Goal: Task Accomplishment & Management: Manage account settings

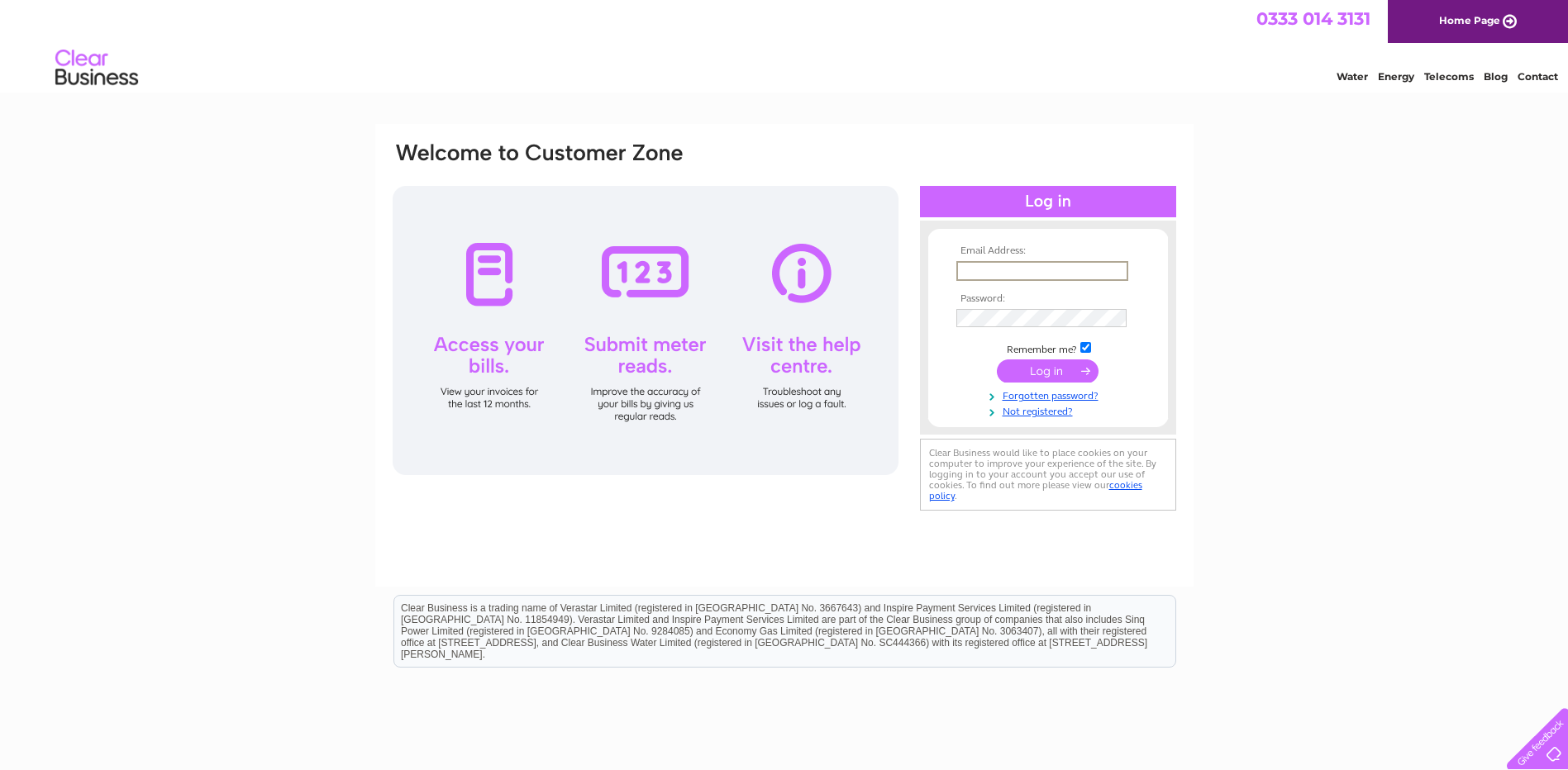
click at [1045, 270] on input "text" at bounding box center [1042, 271] width 172 height 20
type input "tabitha.spiers@nkt.com"
click at [997, 360] on input "submit" at bounding box center [1048, 371] width 101 height 23
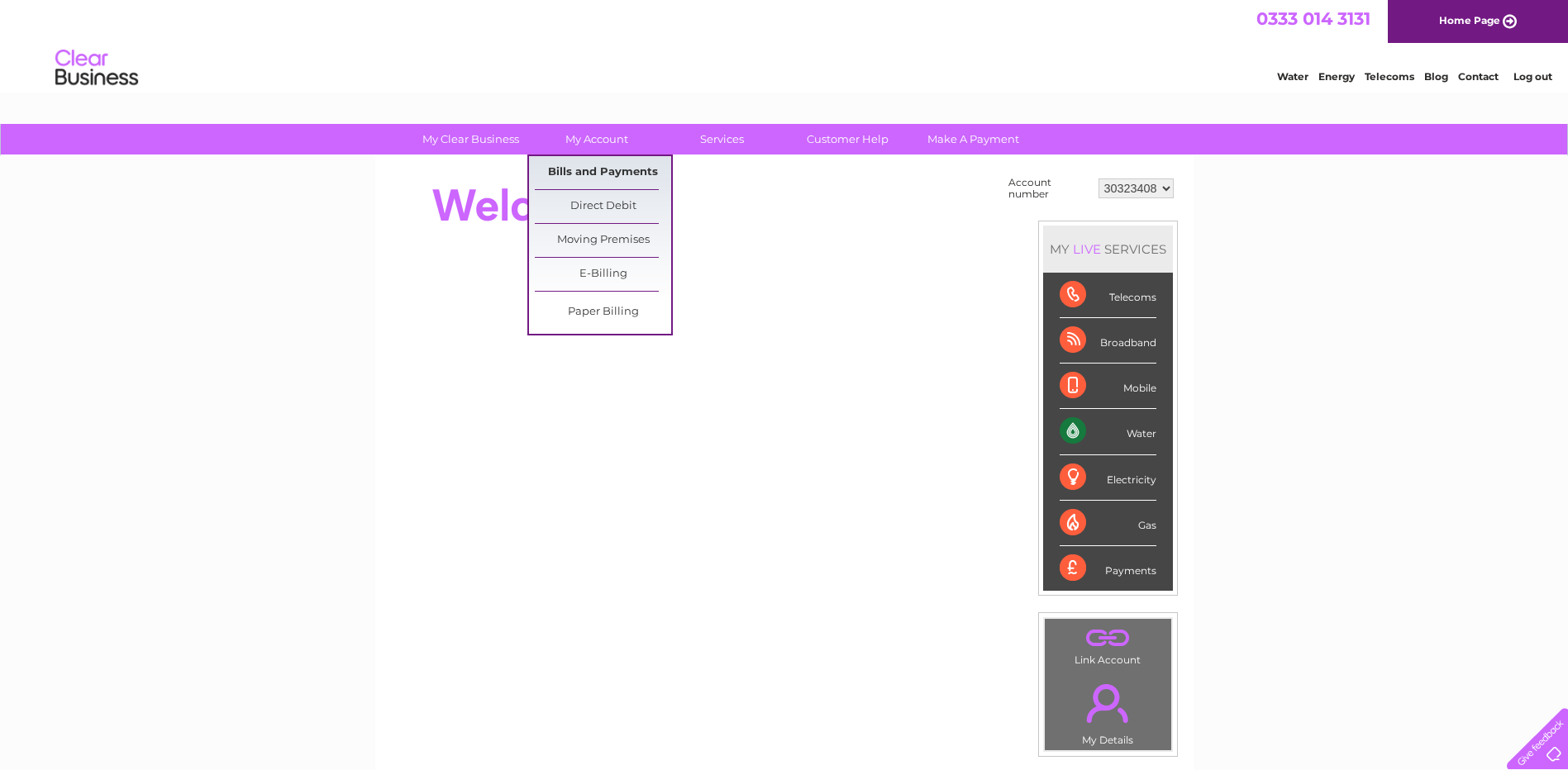
click at [558, 168] on link "Bills and Payments" at bounding box center [603, 172] width 137 height 33
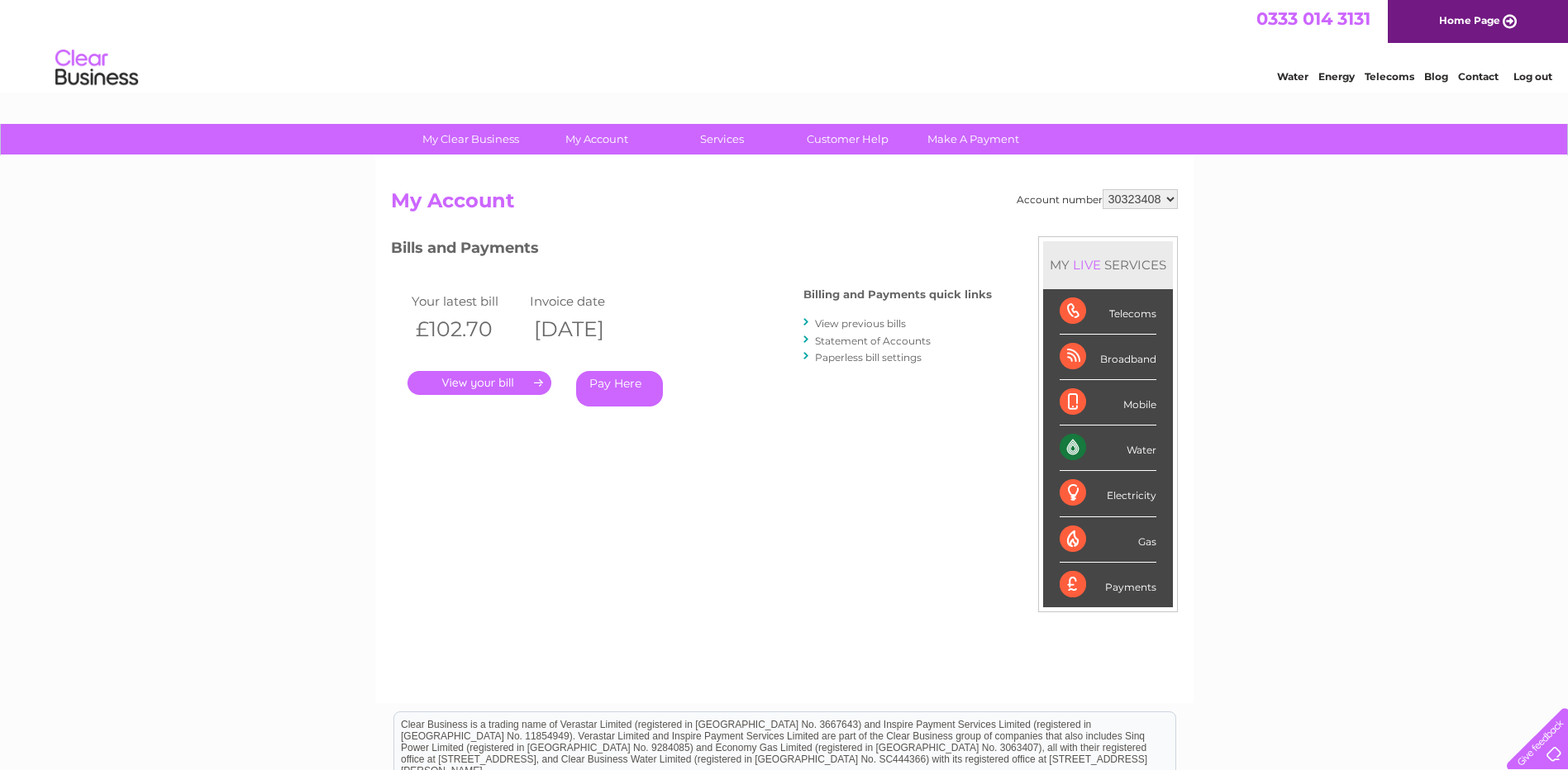
click at [475, 388] on link "." at bounding box center [480, 383] width 144 height 24
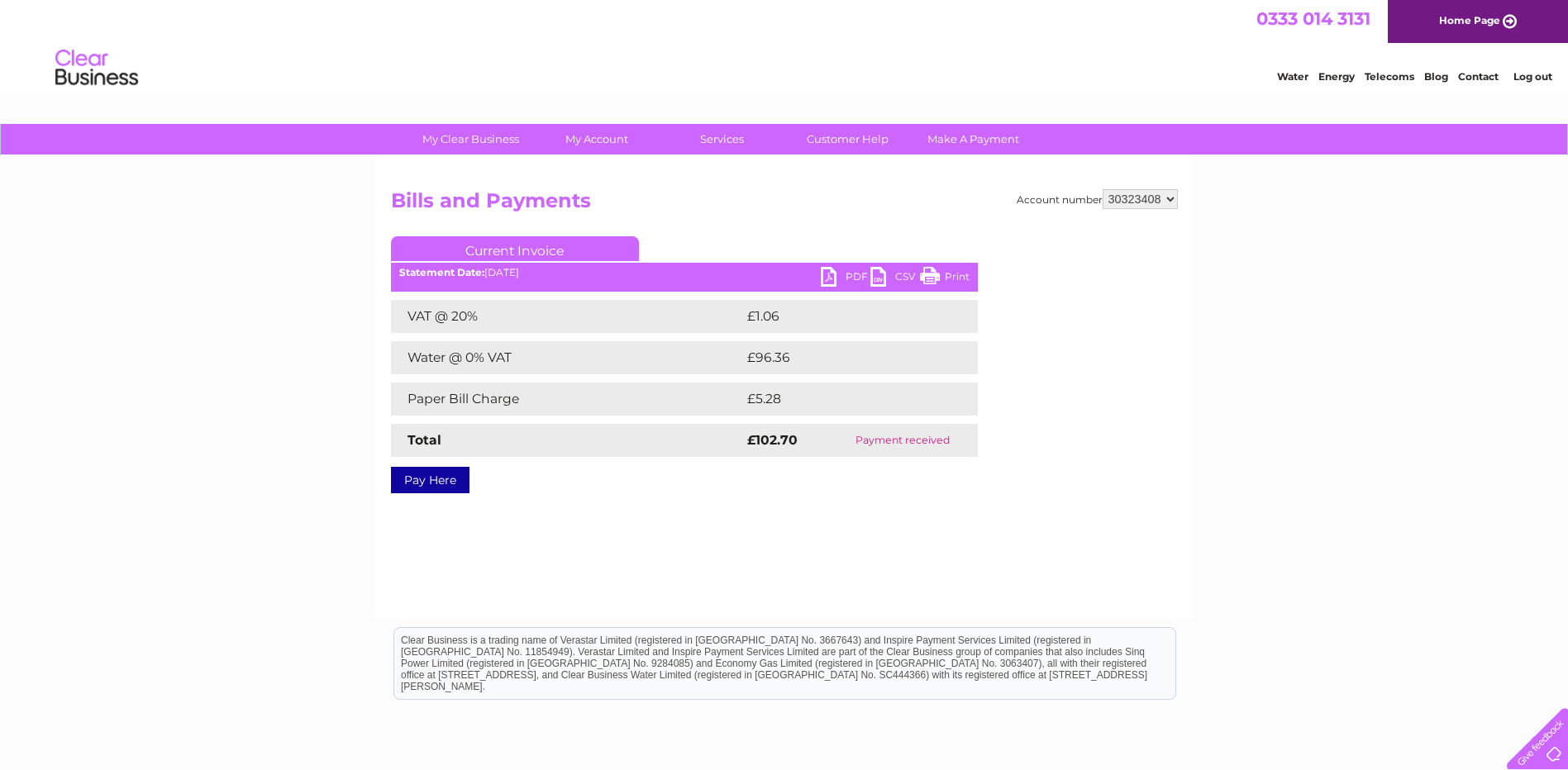
click at [849, 277] on link "PDF" at bounding box center [846, 278] width 50 height 24
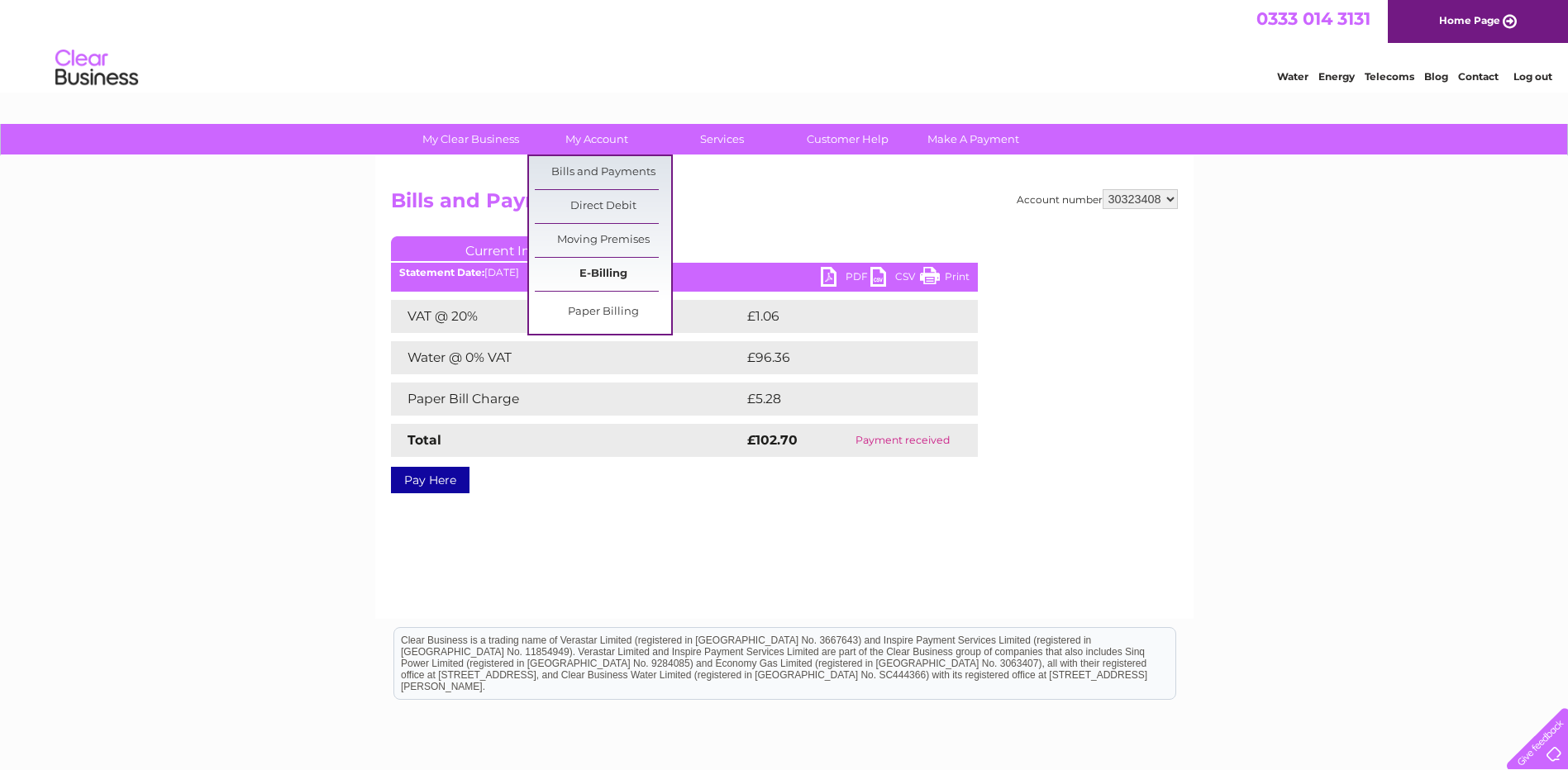
click at [588, 276] on link "E-Billing" at bounding box center [603, 275] width 137 height 33
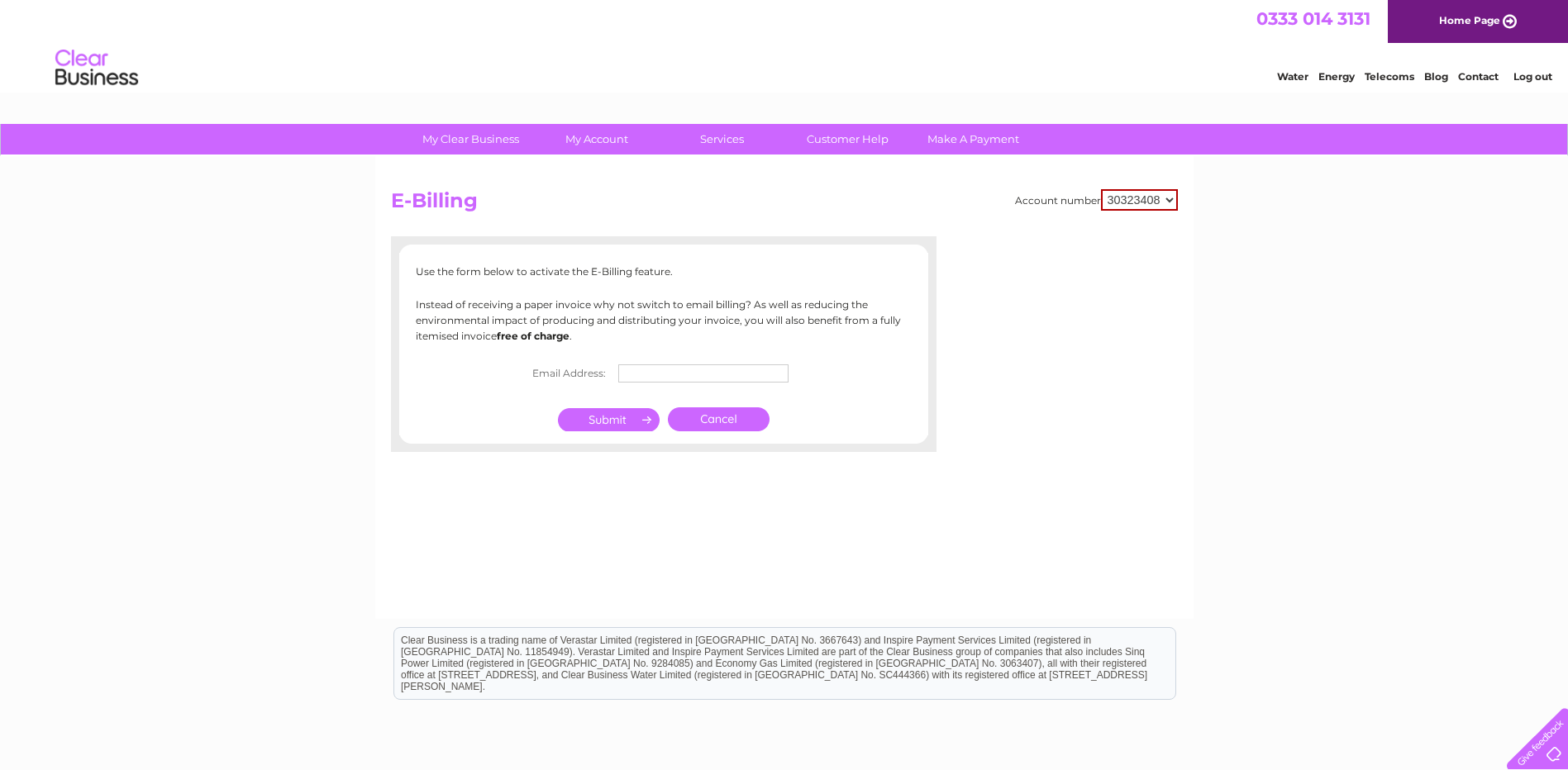
click at [676, 371] on input "text" at bounding box center [703, 373] width 171 height 18
click at [665, 373] on input "text" at bounding box center [705, 374] width 172 height 20
paste input "CGNFL-EMA-Invoice-solutions-gb <Invoice.solutions.gb@nkt.com>"
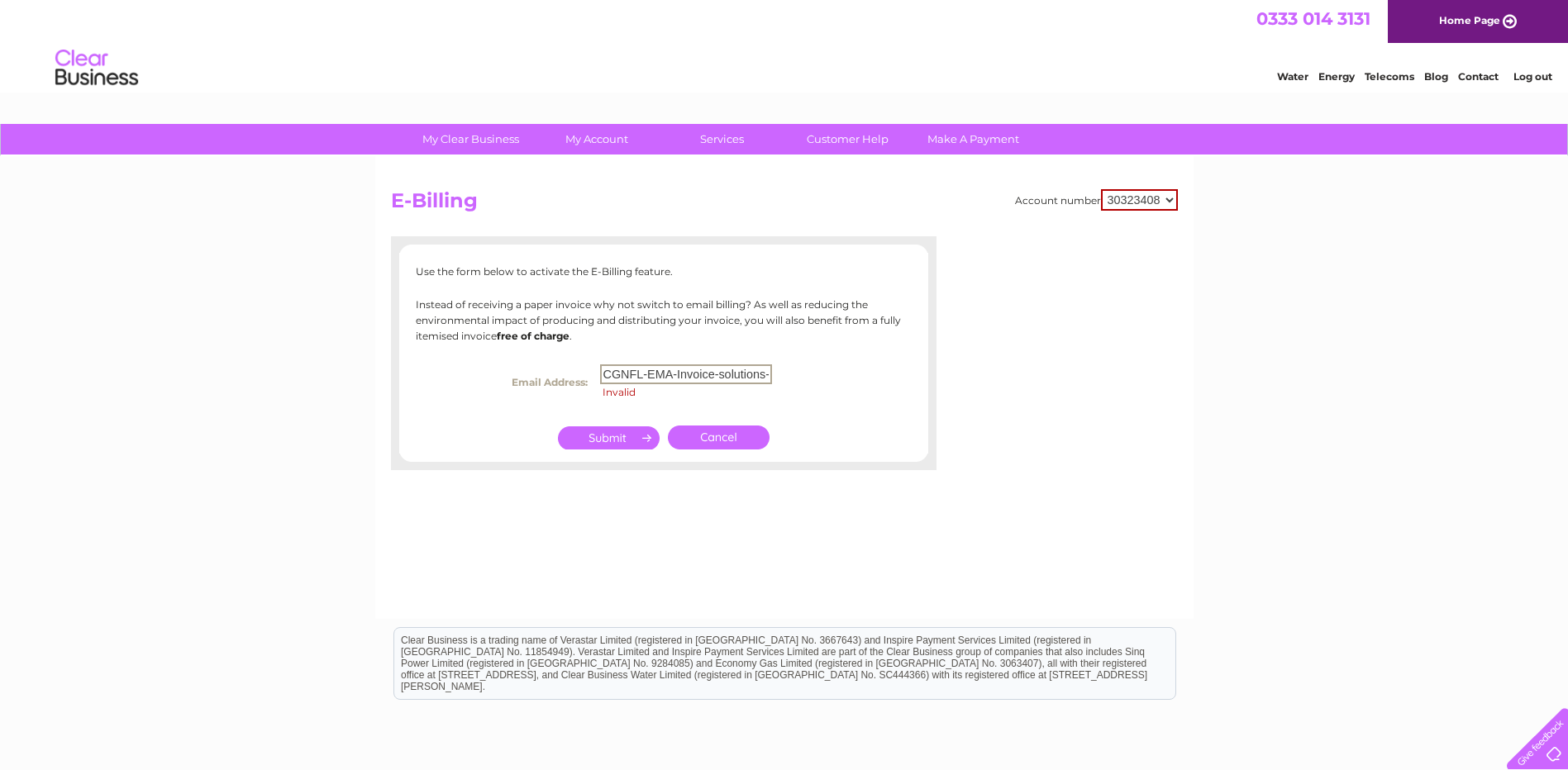
drag, startPoint x: 670, startPoint y: 373, endPoint x: 517, endPoint y: 364, distance: 153.3
click at [517, 364] on tr "Email Address: CGNFL-EMA-Invoice-solutions-gb <Invoice.solutions.gb@nkt.com> In…" at bounding box center [664, 383] width 321 height 44
drag, startPoint x: 763, startPoint y: 370, endPoint x: 825, endPoint y: 370, distance: 62.0
click at [774, 368] on td "Invoice.solutions.gb@nkt.com> Invalid" at bounding box center [709, 383] width 228 height 44
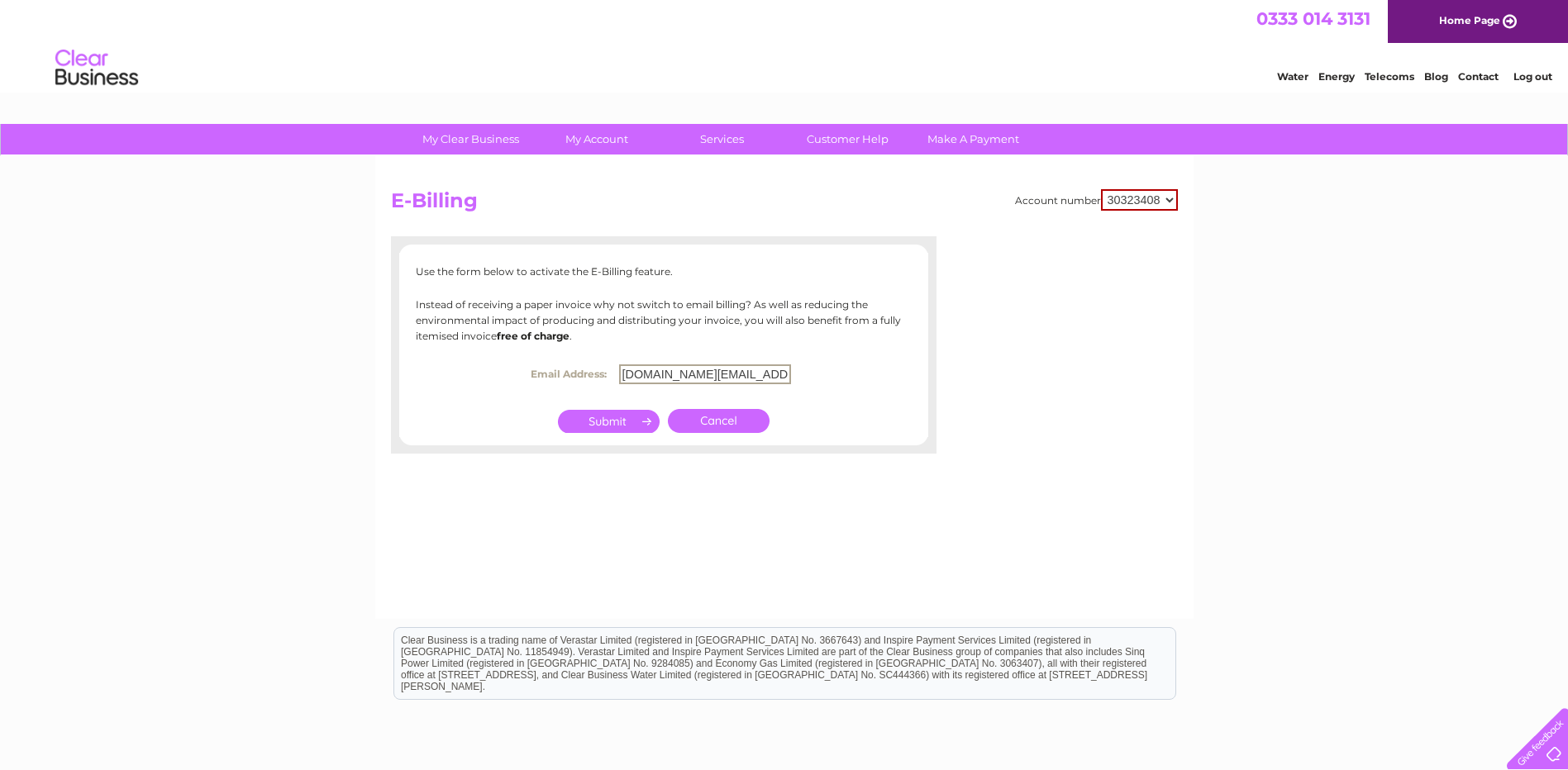
type input "Invoice.solutions.gb@nkt.com"
click at [825, 371] on center "Email Address: Invoice.solutions.gb@nkt.com" at bounding box center [664, 374] width 496 height 28
click at [618, 425] on input "submit" at bounding box center [609, 420] width 101 height 23
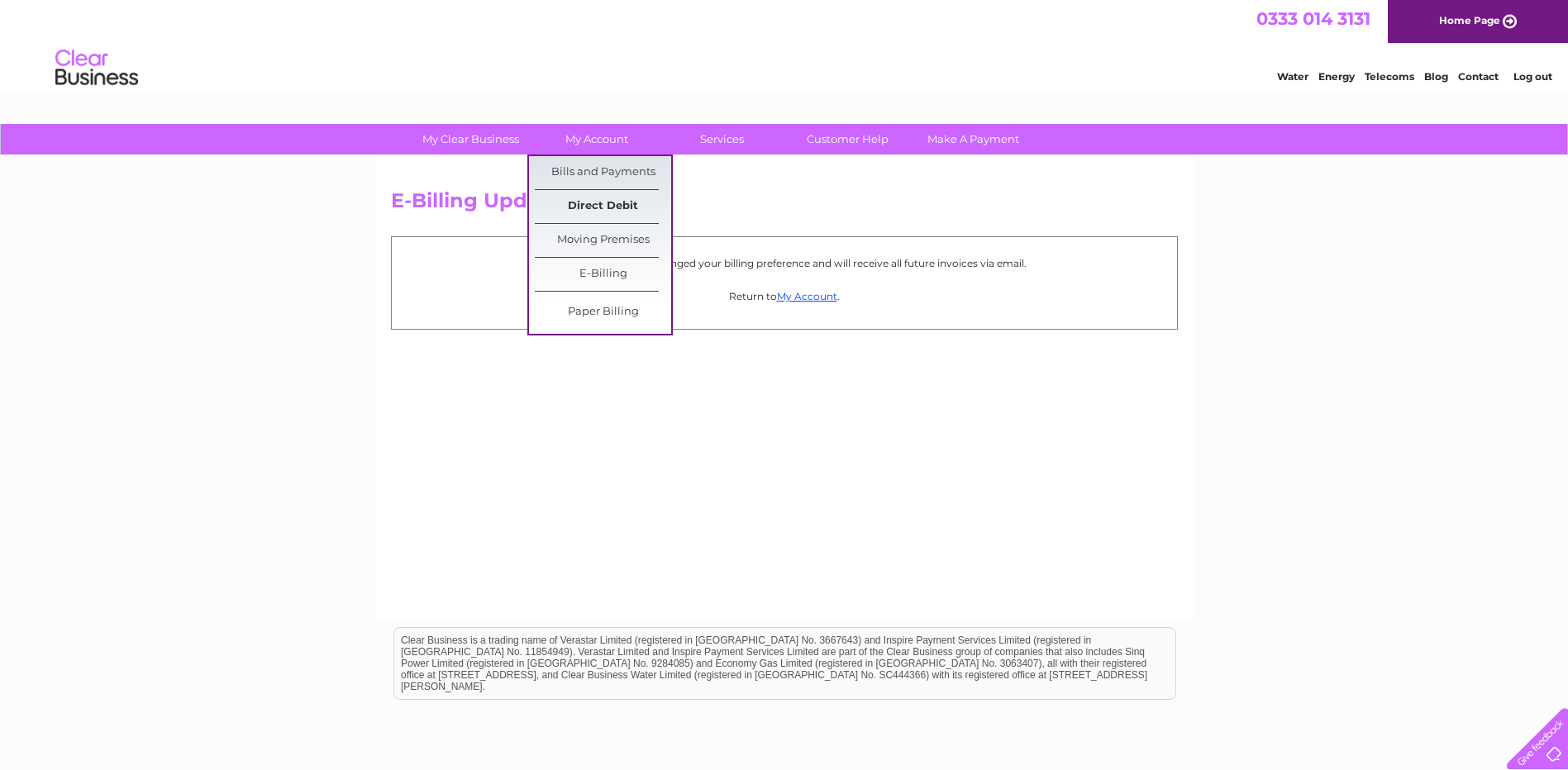
click at [641, 197] on link "Direct Debit" at bounding box center [603, 207] width 137 height 33
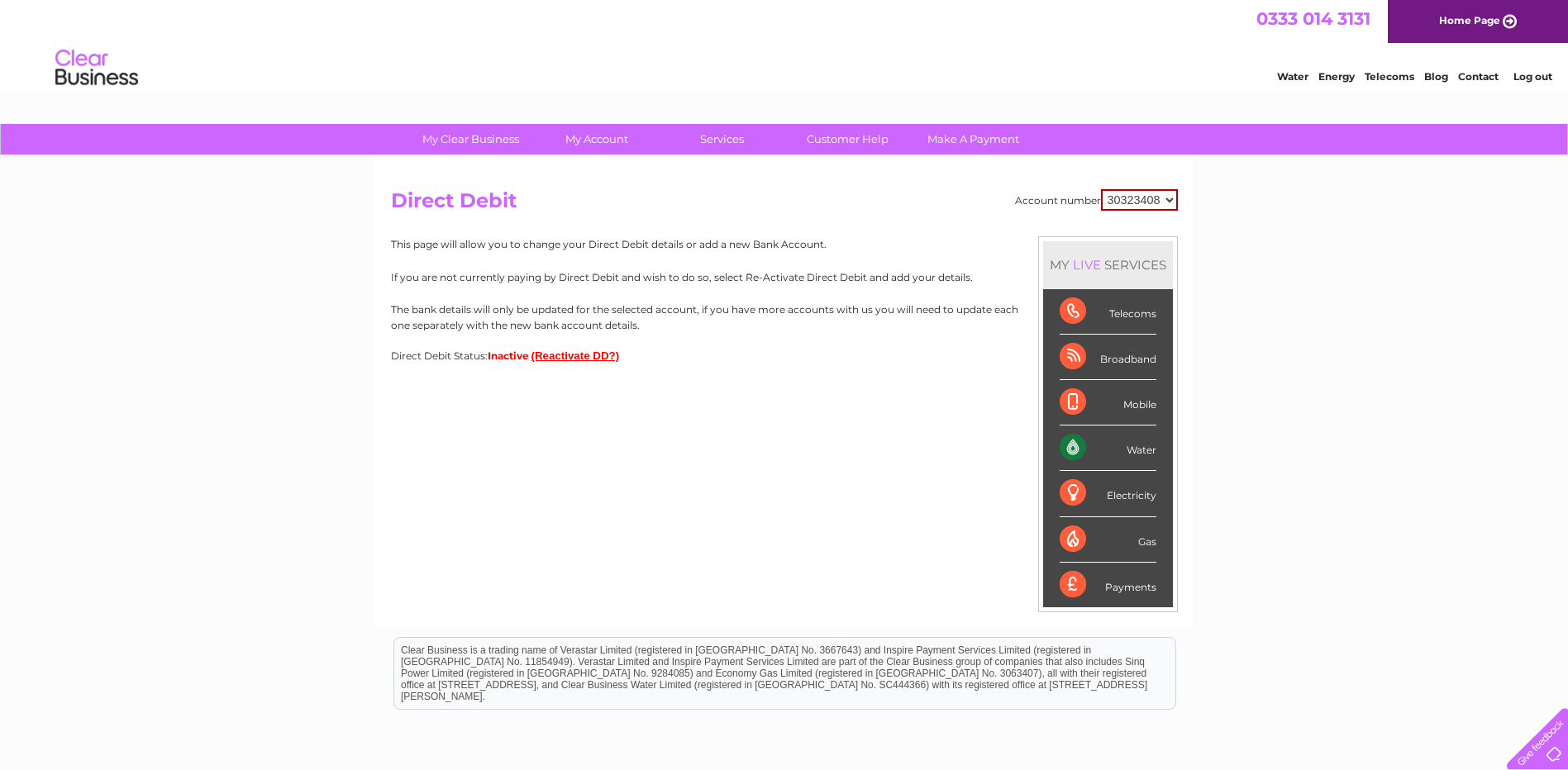
click at [580, 361] on button "(Reactivate DD?)" at bounding box center [576, 355] width 89 height 12
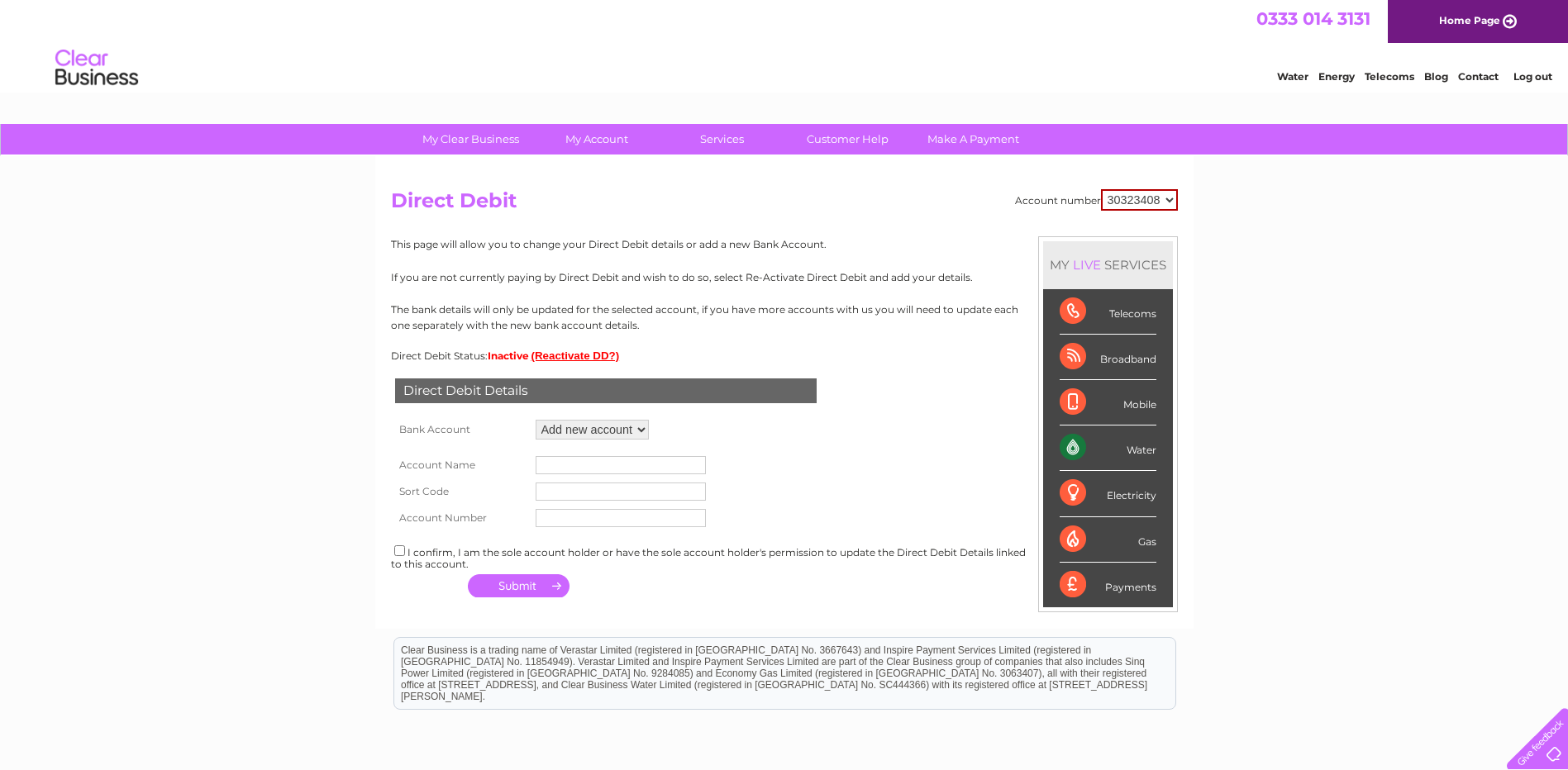
click at [596, 434] on select "Add new account" at bounding box center [592, 430] width 113 height 20
click at [748, 443] on div "Direct Debit Details Bank Account Add new account Loading... Account Name Sort …" at bounding box center [784, 482] width 787 height 241
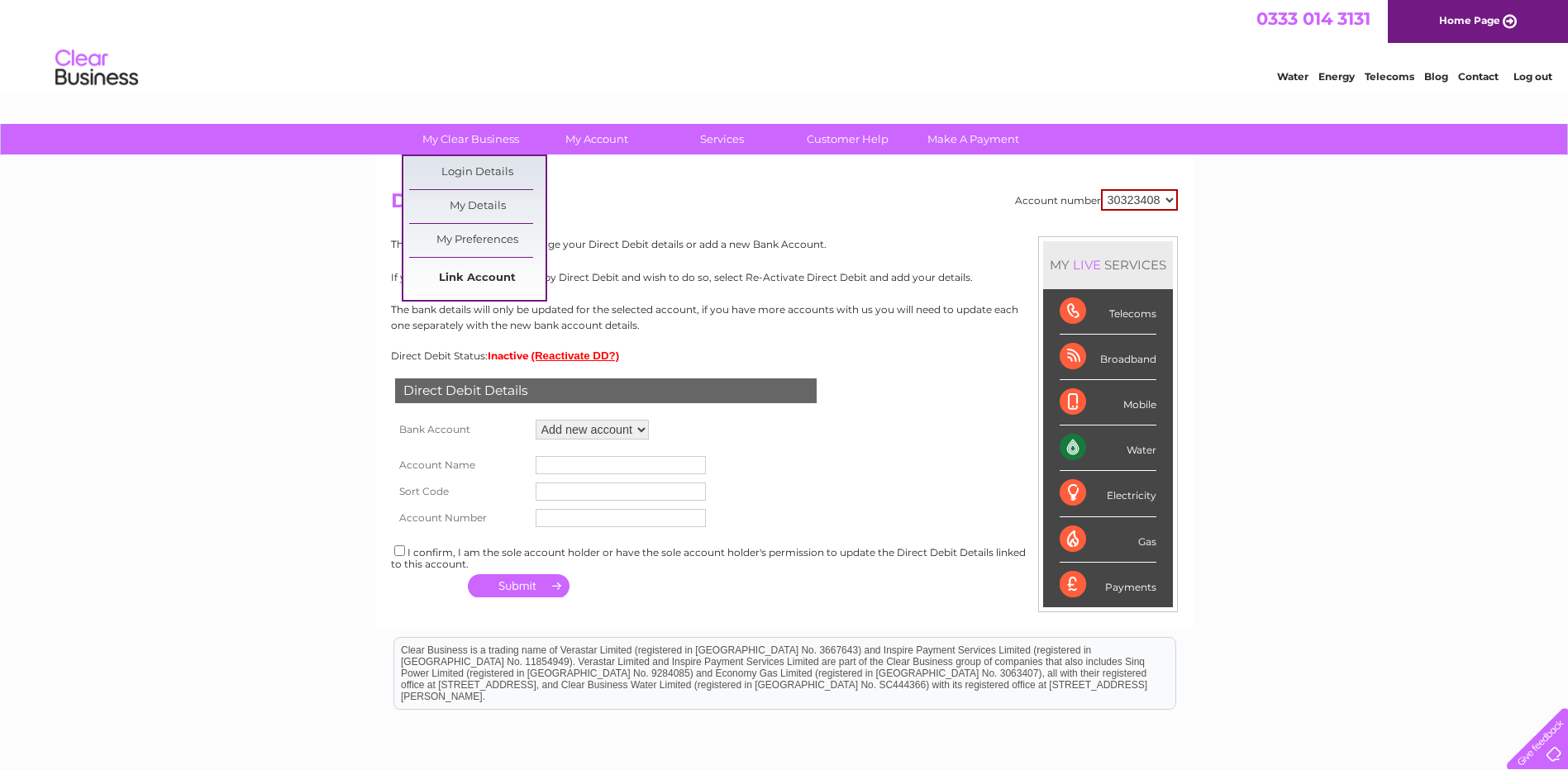
click at [498, 271] on link "Link Account" at bounding box center [478, 278] width 137 height 33
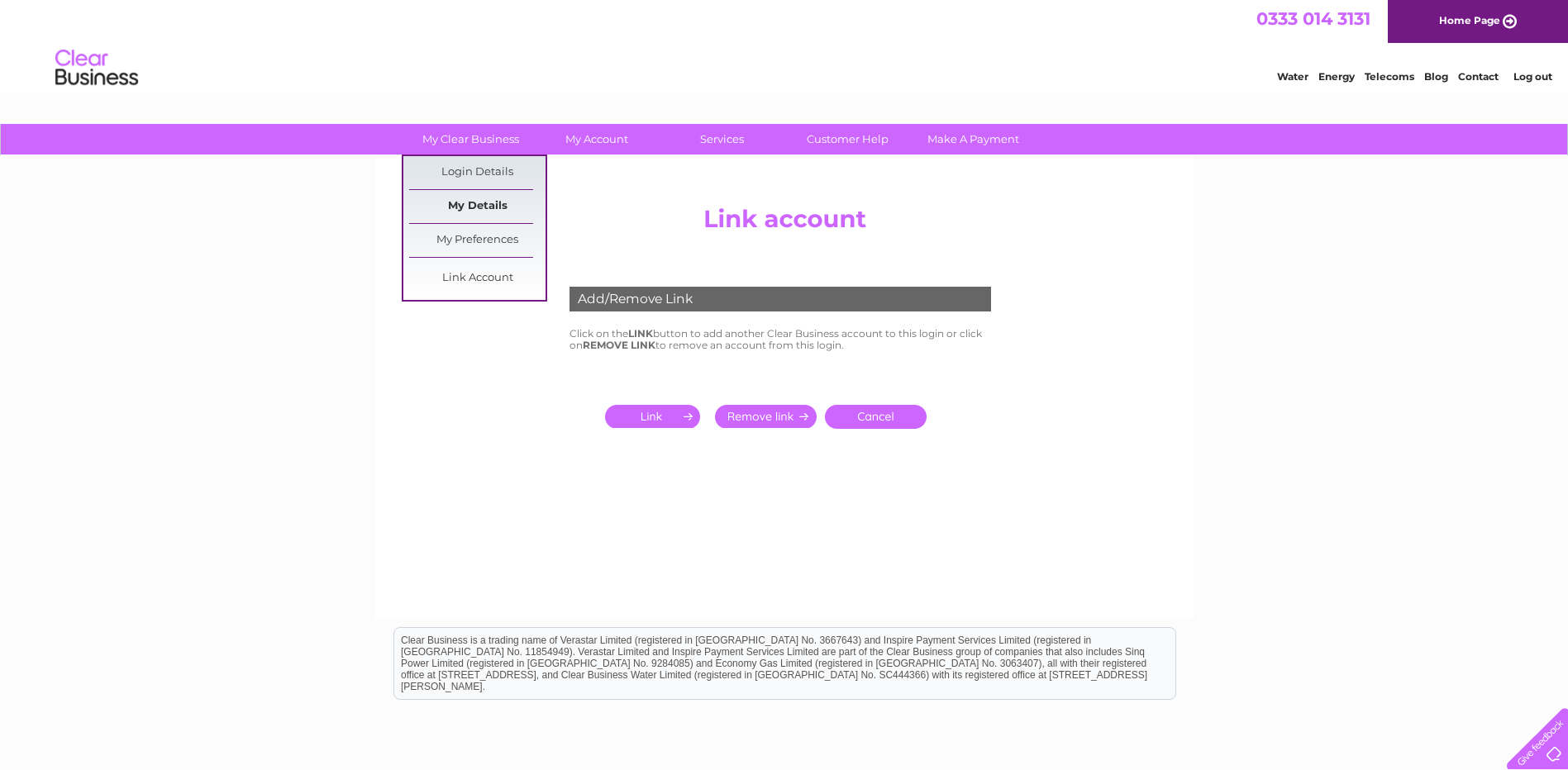
click at [498, 207] on link "My Details" at bounding box center [478, 207] width 137 height 33
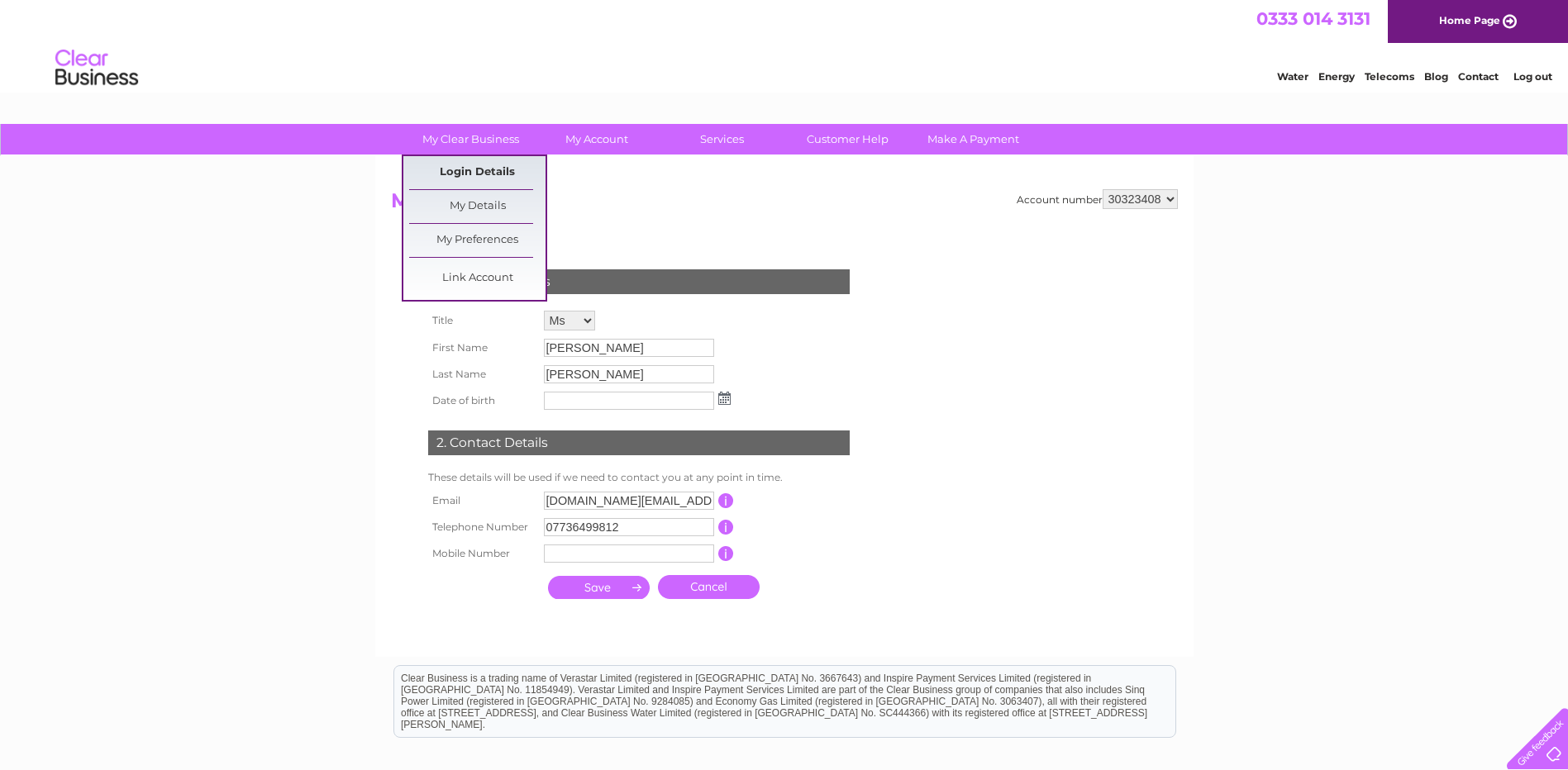
click at [506, 172] on link "Login Details" at bounding box center [478, 172] width 137 height 33
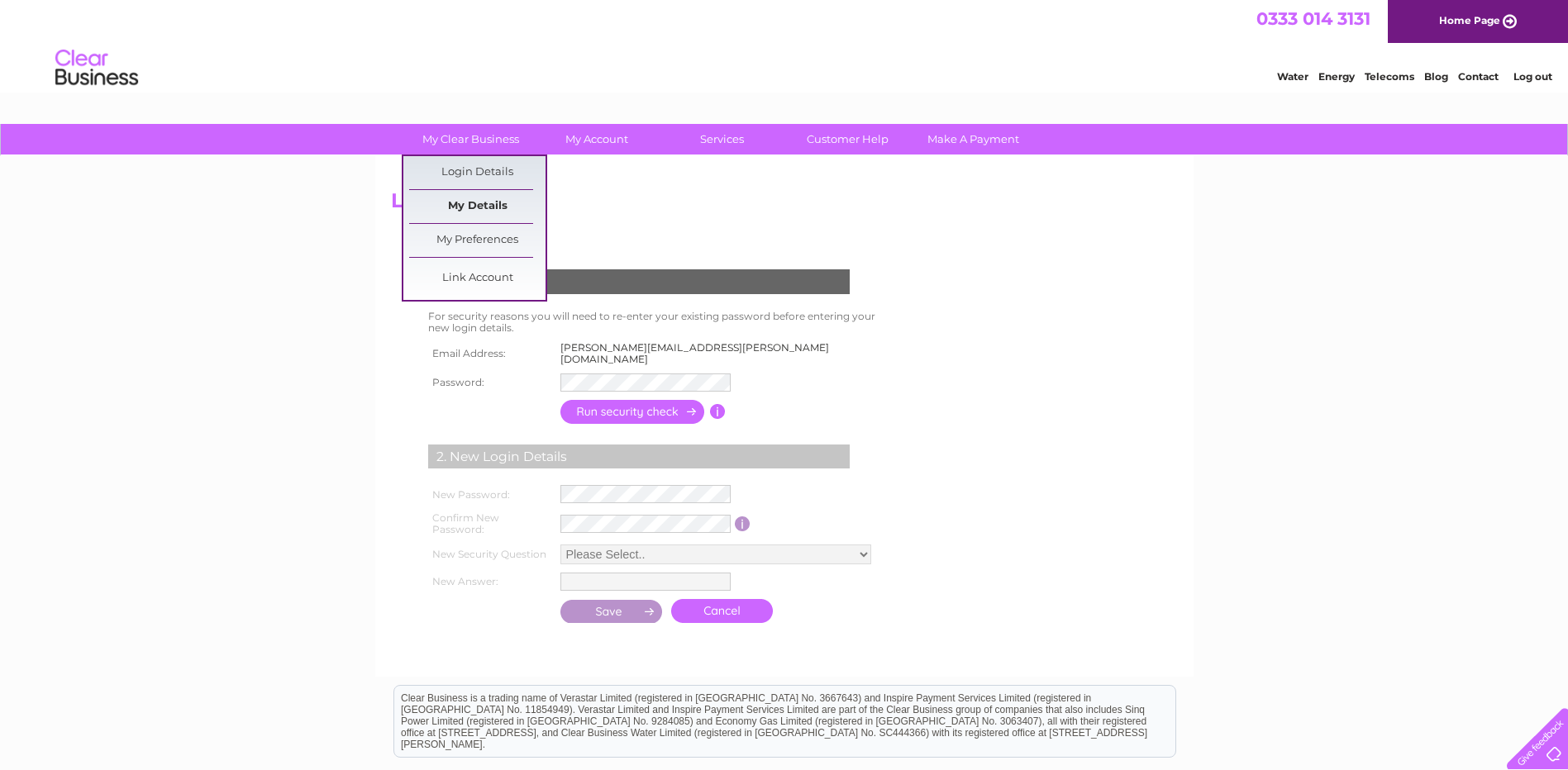
click at [493, 203] on link "My Details" at bounding box center [478, 207] width 137 height 33
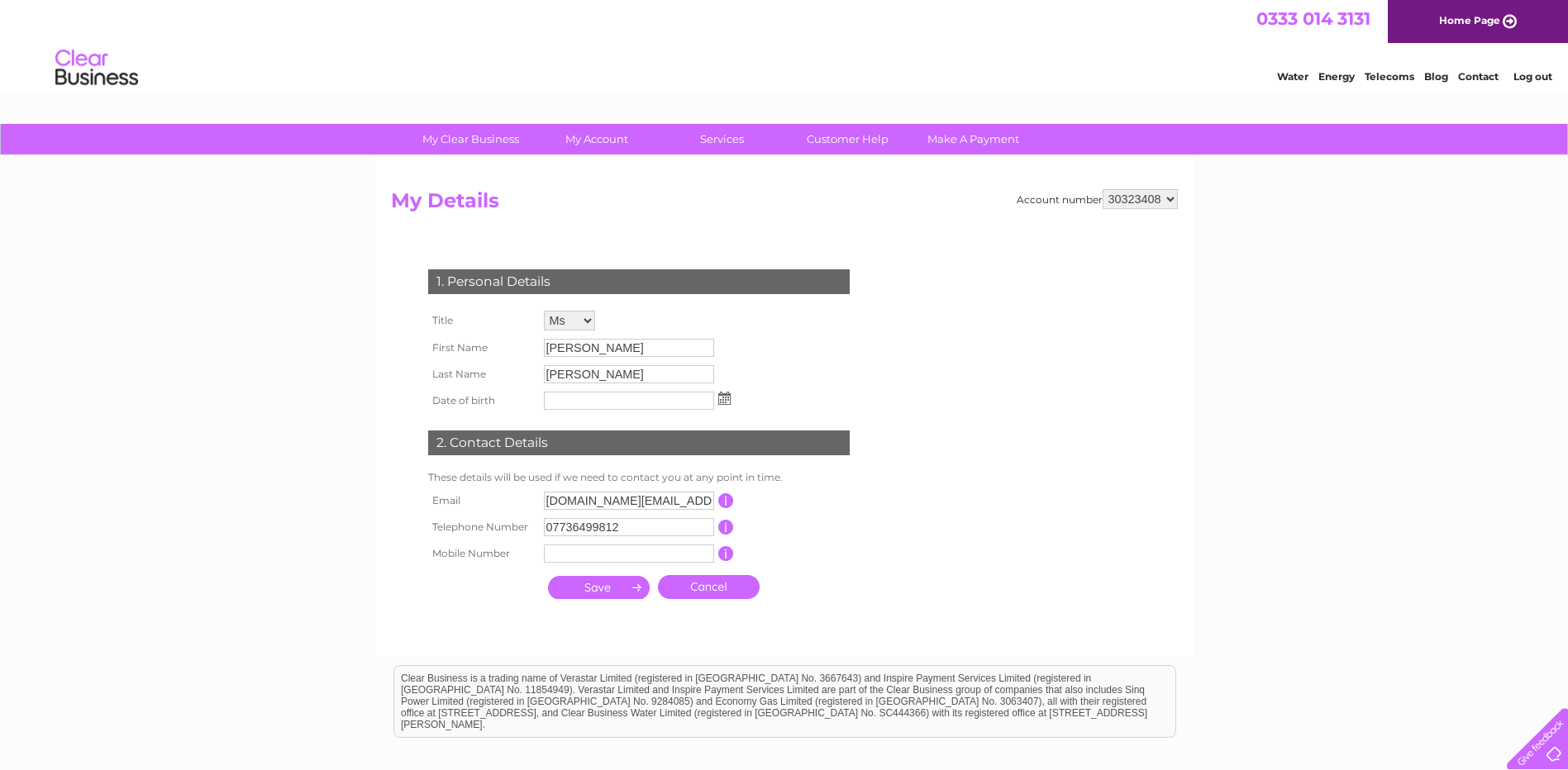
click at [940, 640] on form "Account number 30323408 My Details 1. Personal Details Title Mr Mrs Ms Miss Dr …" at bounding box center [784, 414] width 787 height 451
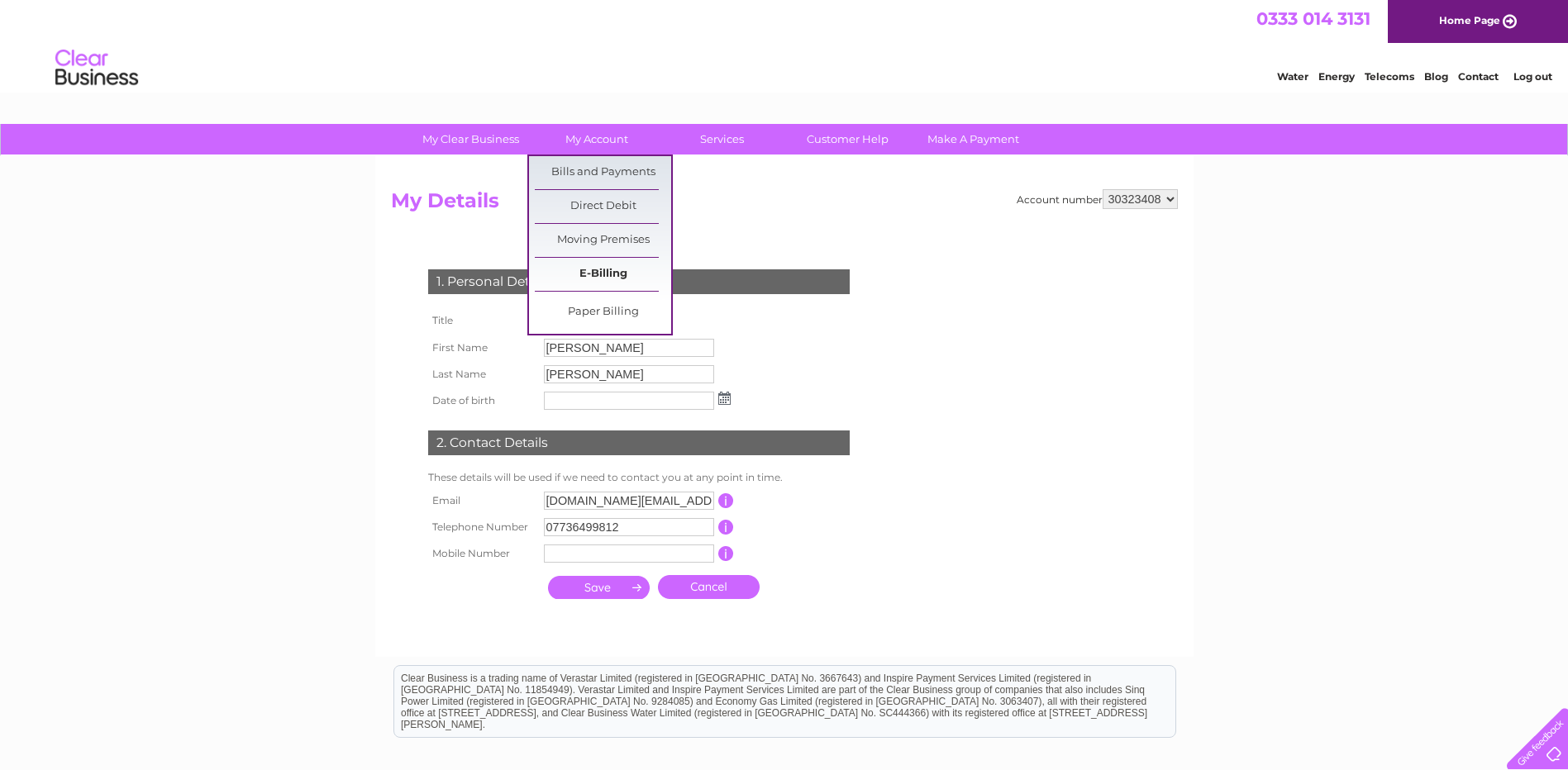
click at [635, 269] on link "E-Billing" at bounding box center [603, 275] width 137 height 33
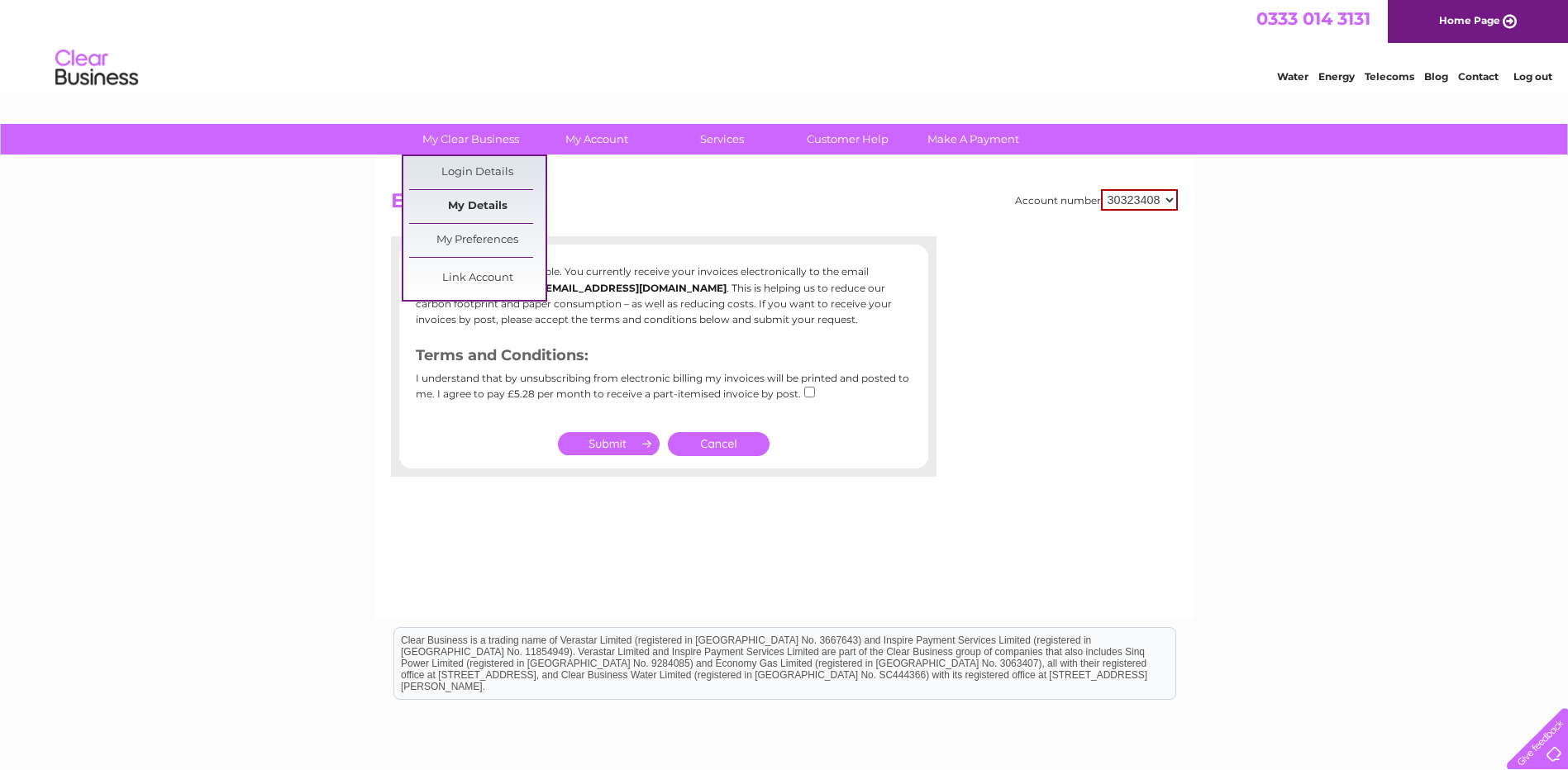
click at [472, 208] on link "My Details" at bounding box center [478, 207] width 137 height 33
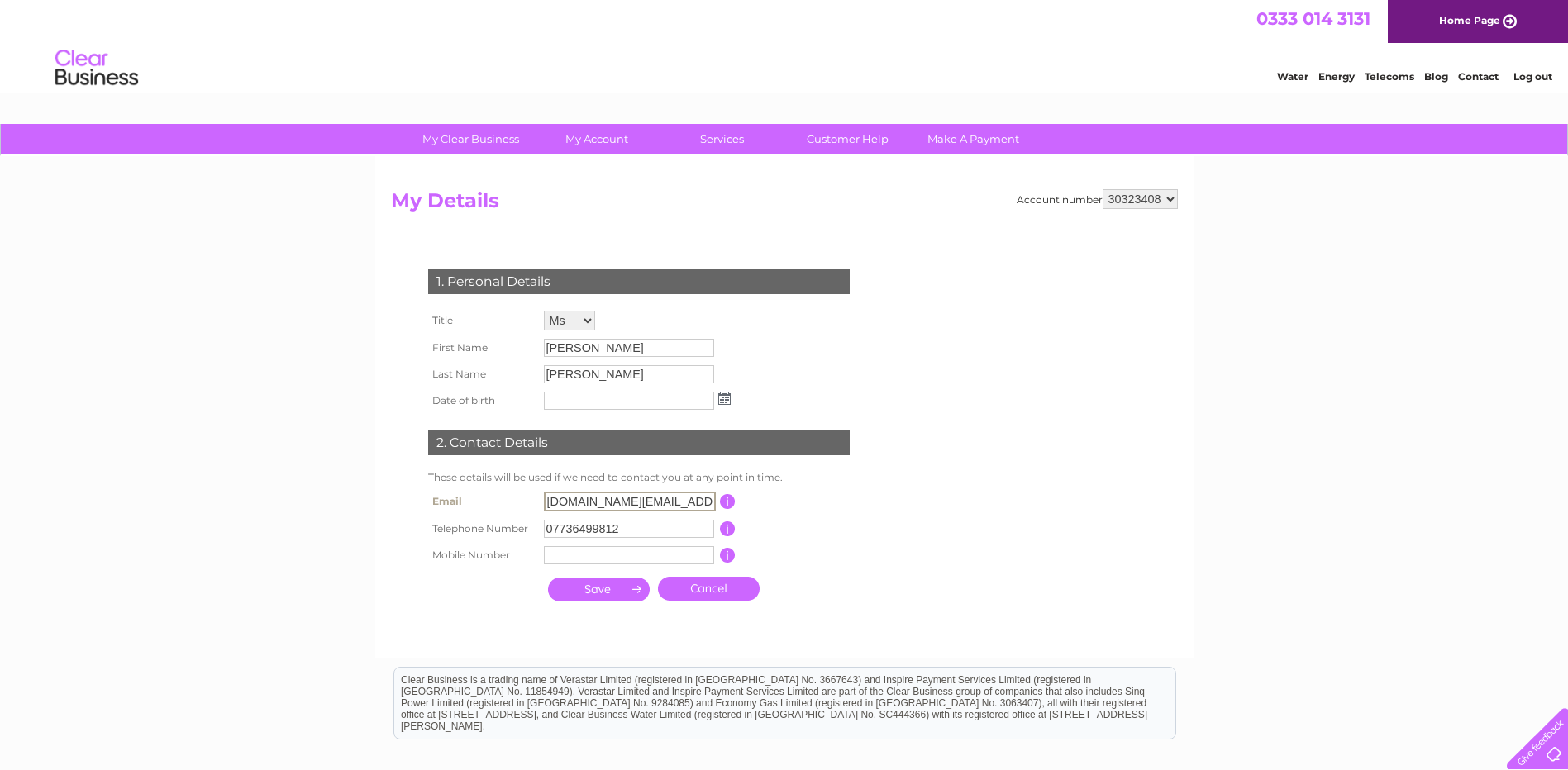
drag, startPoint x: 547, startPoint y: 500, endPoint x: 710, endPoint y: 503, distance: 163.0
click at [710, 503] on input "[DOMAIN_NAME][EMAIL_ADDRESS][DOMAIN_NAME]" at bounding box center [630, 502] width 172 height 20
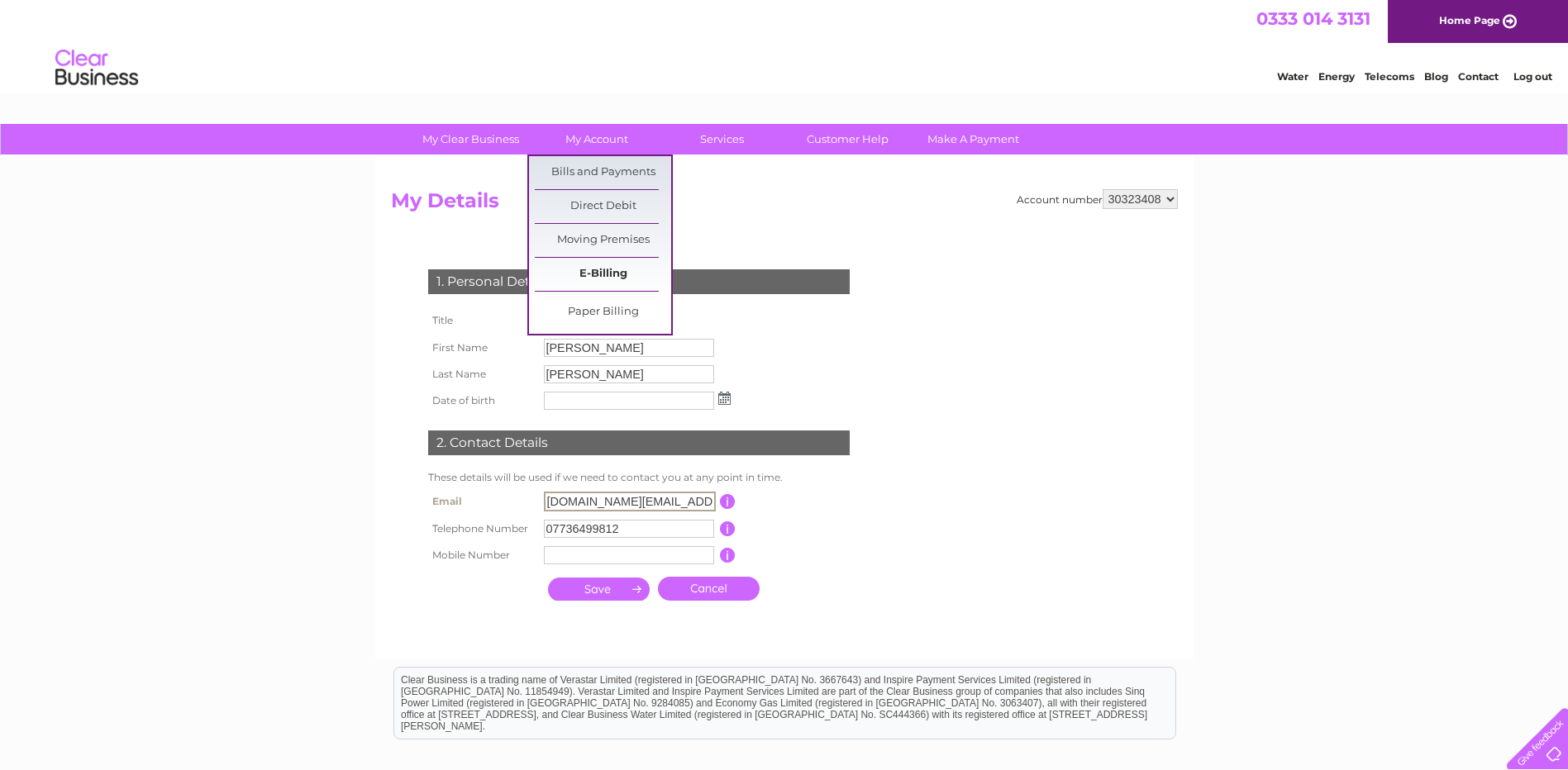
click at [598, 268] on link "E-Billing" at bounding box center [603, 275] width 137 height 33
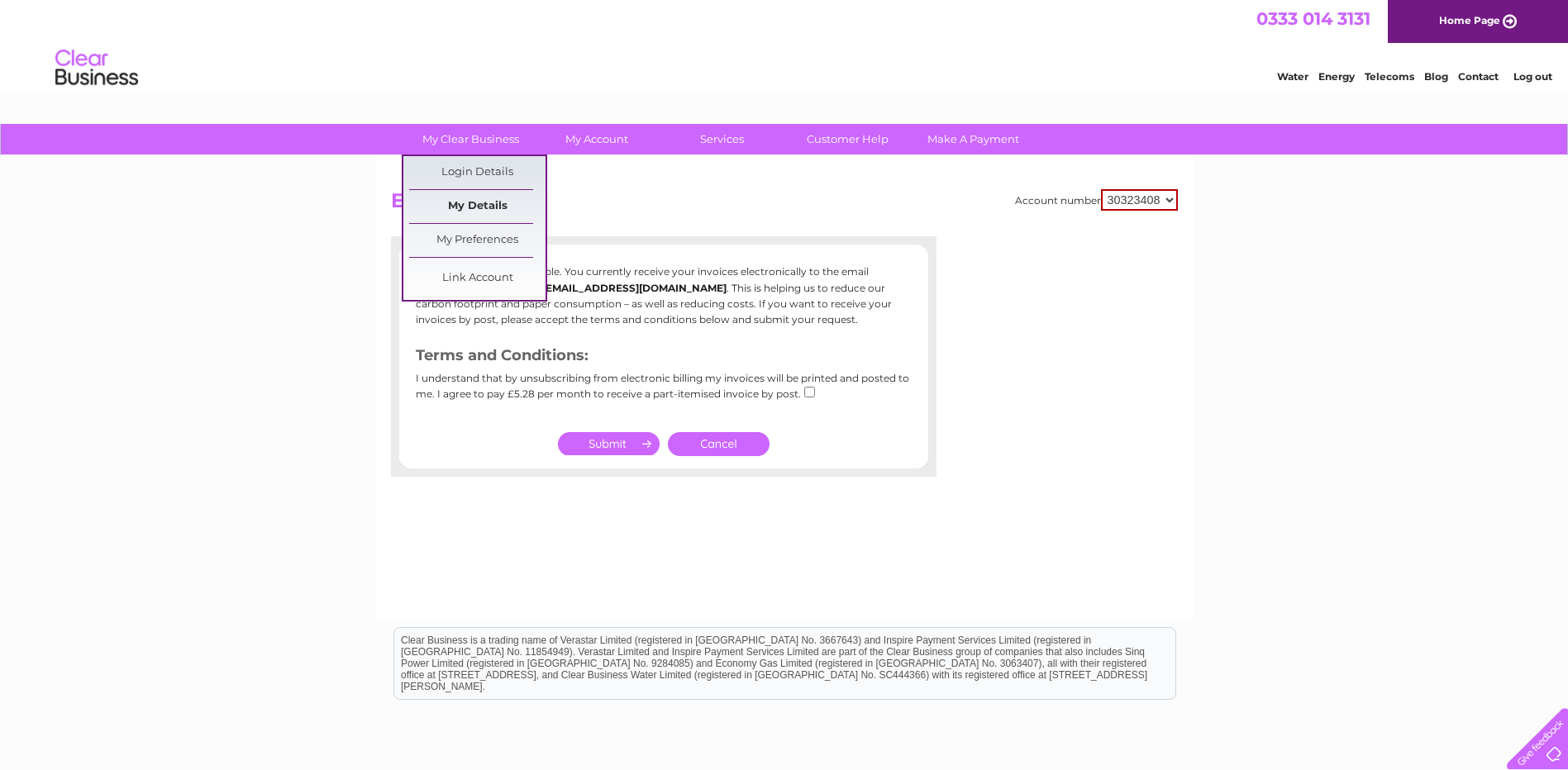
click at [476, 193] on link "My Details" at bounding box center [478, 207] width 137 height 33
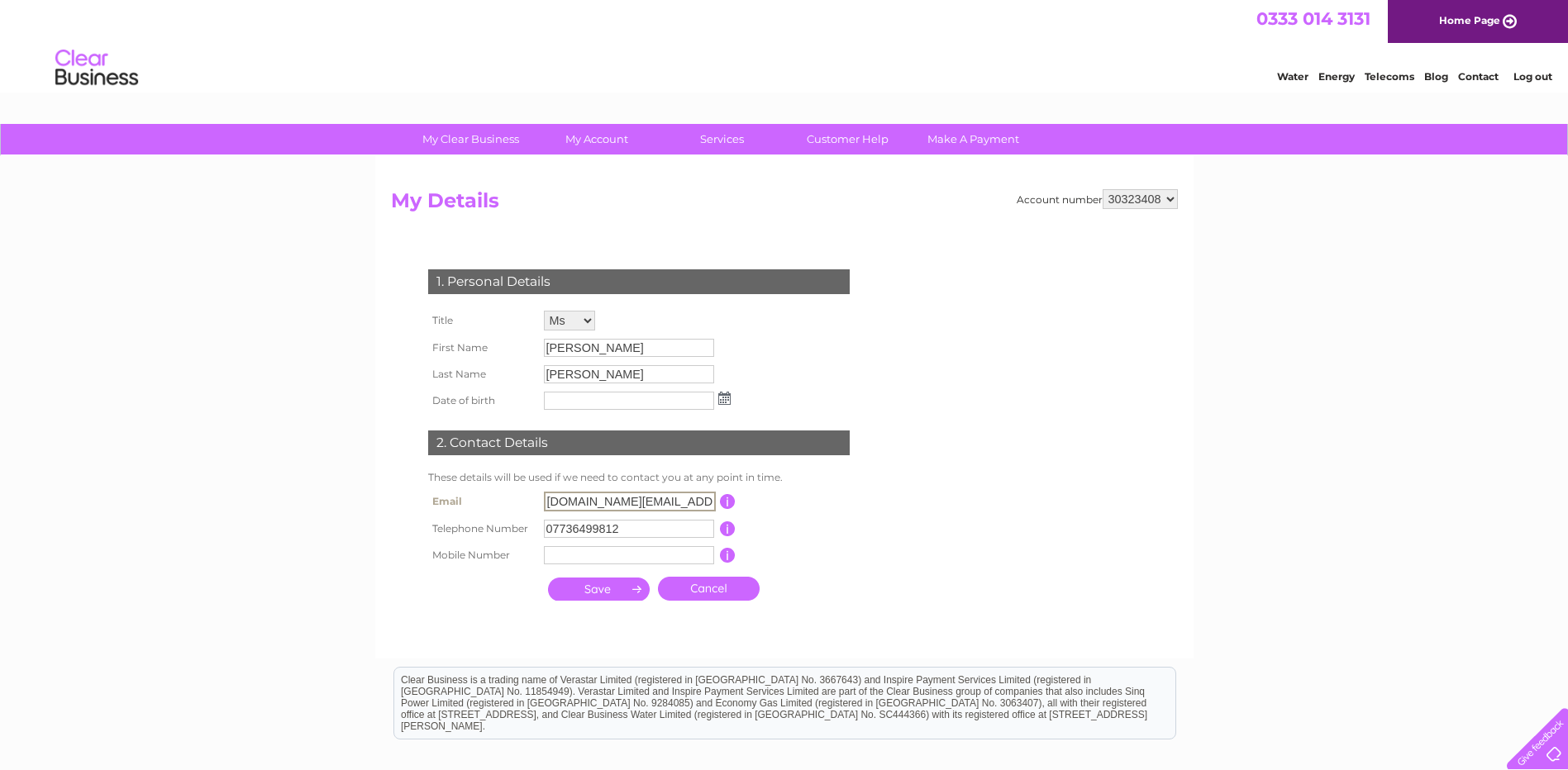
drag, startPoint x: 703, startPoint y: 500, endPoint x: 636, endPoint y: 493, distance: 67.4
click at [579, 484] on div "1. Personal Details Title Mr Mrs Ms Miss Dr Rev Prof Other First Name [GEOGRAPH…" at bounding box center [642, 431] width 503 height 356
click at [643, 495] on input "[DOMAIN_NAME][EMAIL_ADDRESS][DOMAIN_NAME]" at bounding box center [630, 502] width 172 height 20
drag, startPoint x: 592, startPoint y: 496, endPoint x: 318, endPoint y: 466, distance: 275.6
click at [318, 466] on div "My Clear Business Login Details My Details My Preferences Link Account My Accou…" at bounding box center [784, 532] width 1568 height 817
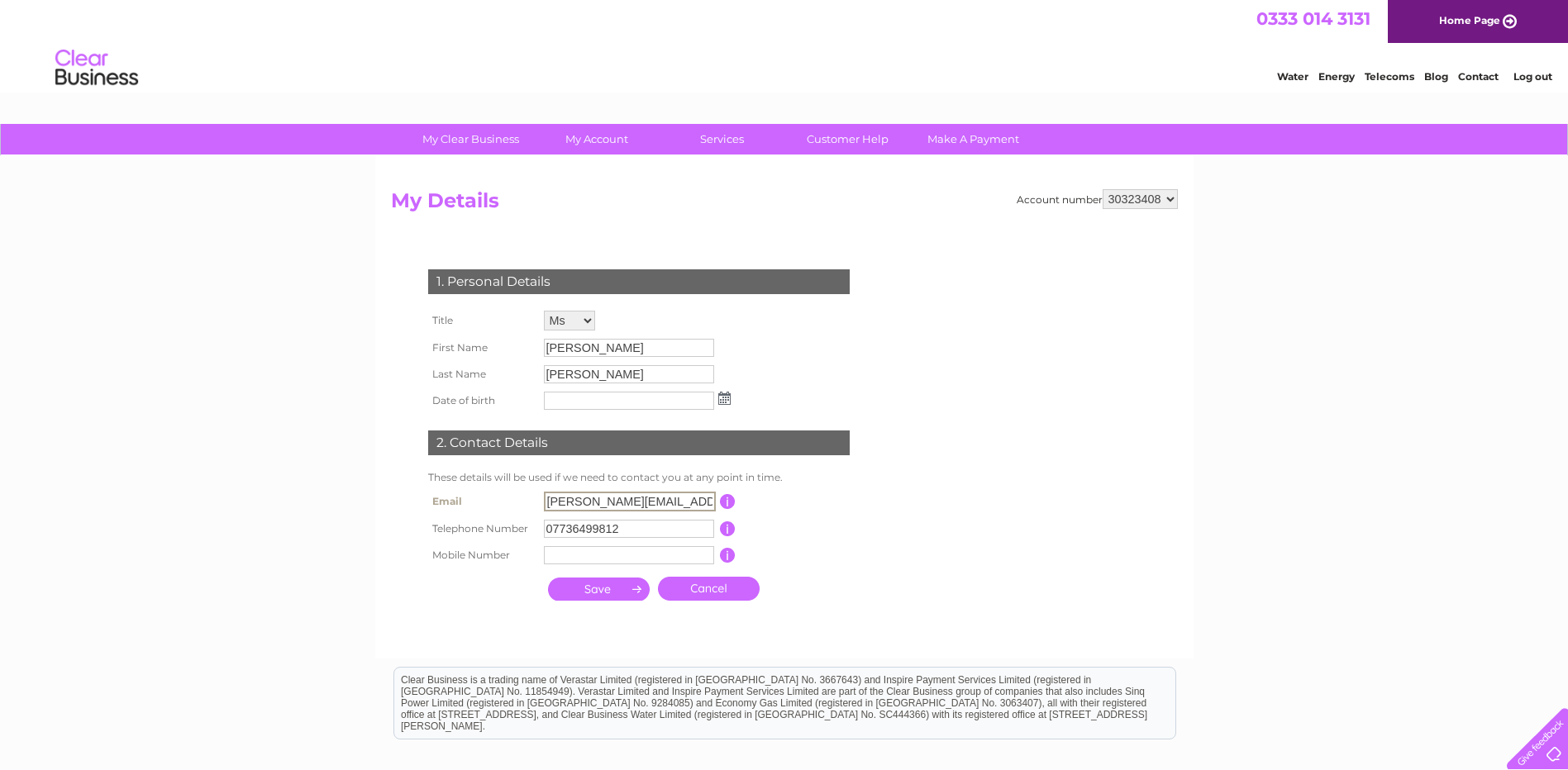
type input "tabitha.spiers@nkt.com"
click at [585, 593] on input "submit" at bounding box center [599, 587] width 101 height 23
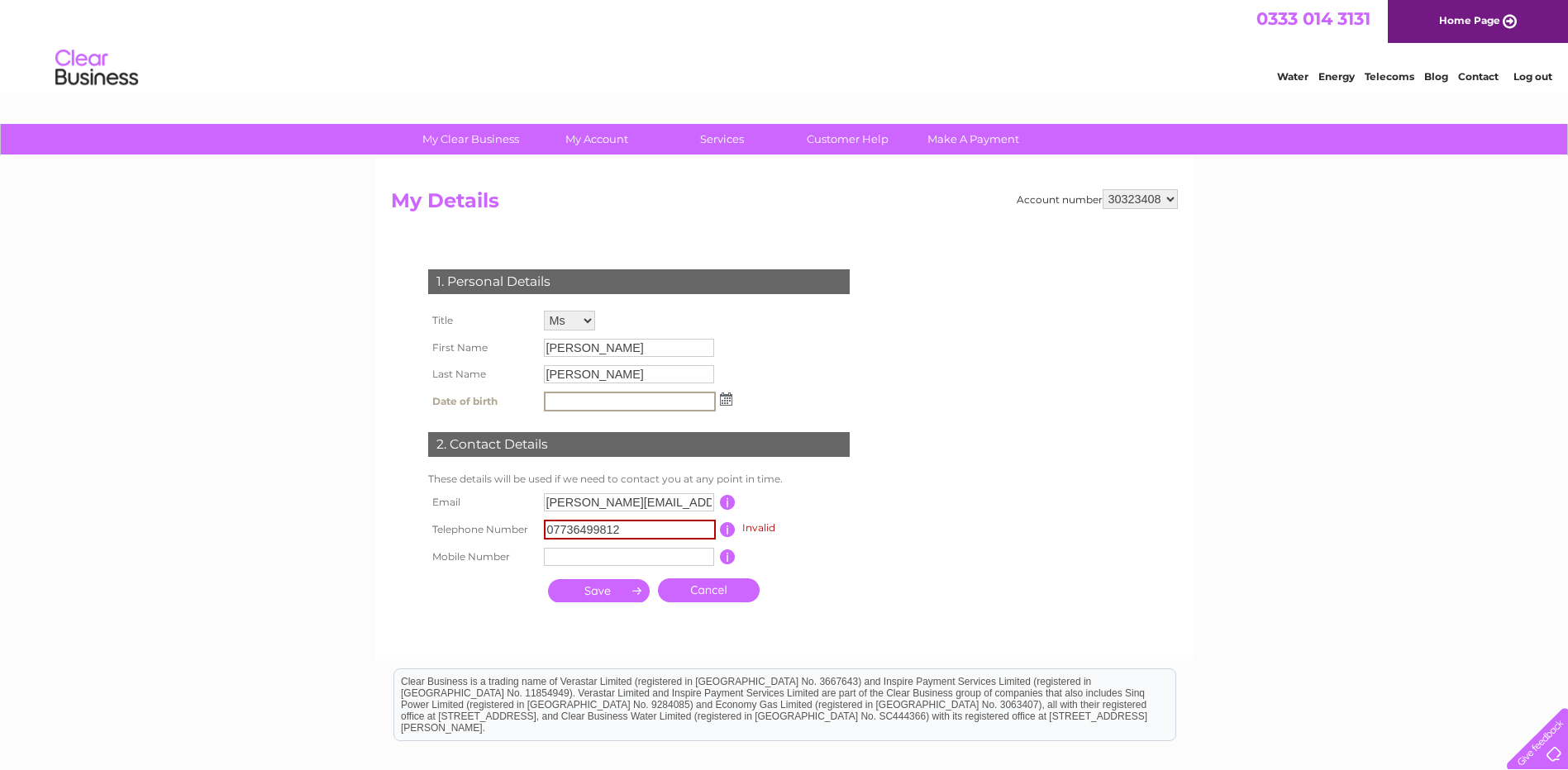
click at [585, 580] on input "submit" at bounding box center [599, 590] width 101 height 23
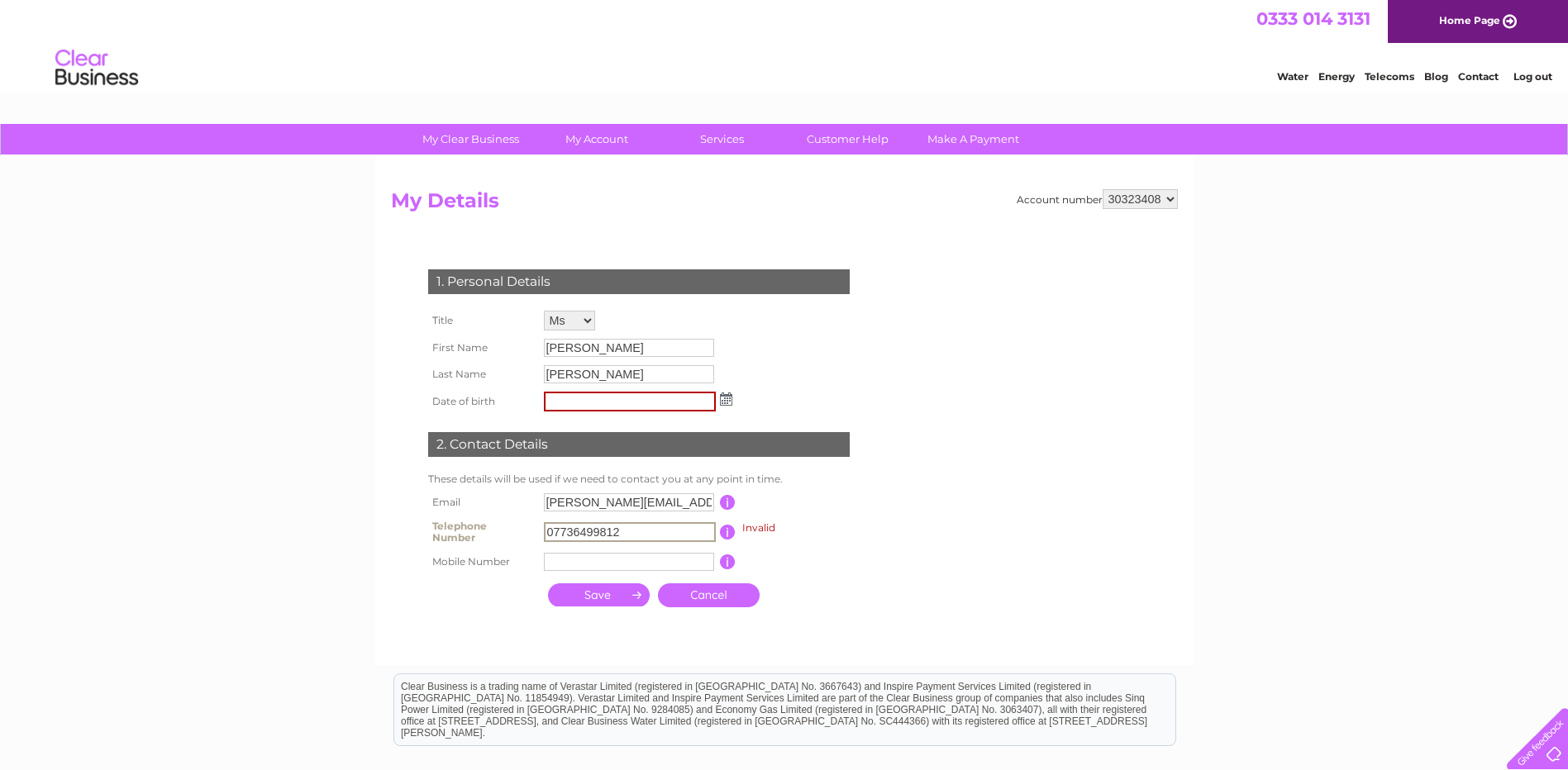
click at [630, 534] on input "07736499812" at bounding box center [630, 532] width 172 height 20
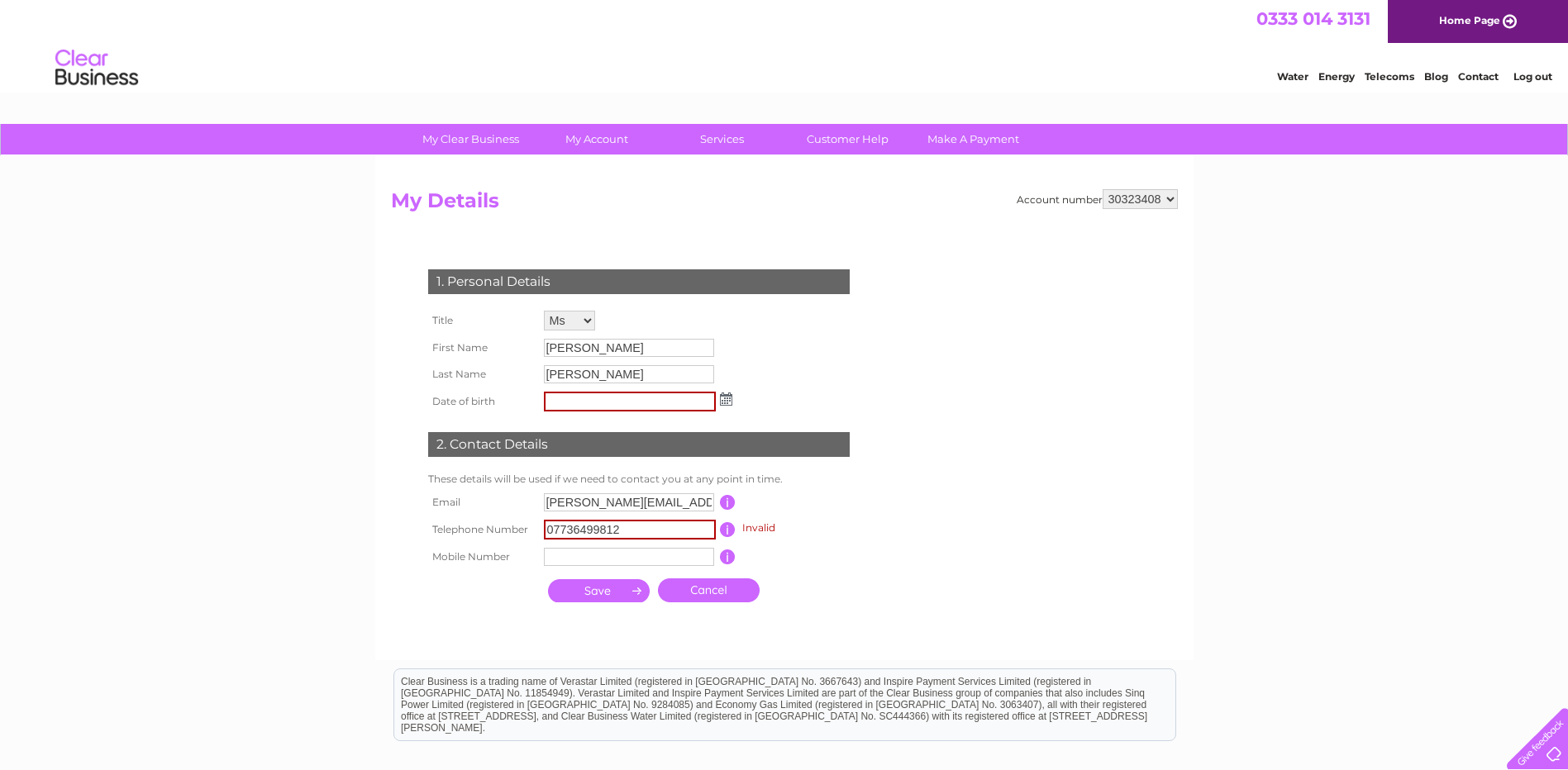
click at [604, 585] on input "submit" at bounding box center [599, 590] width 101 height 23
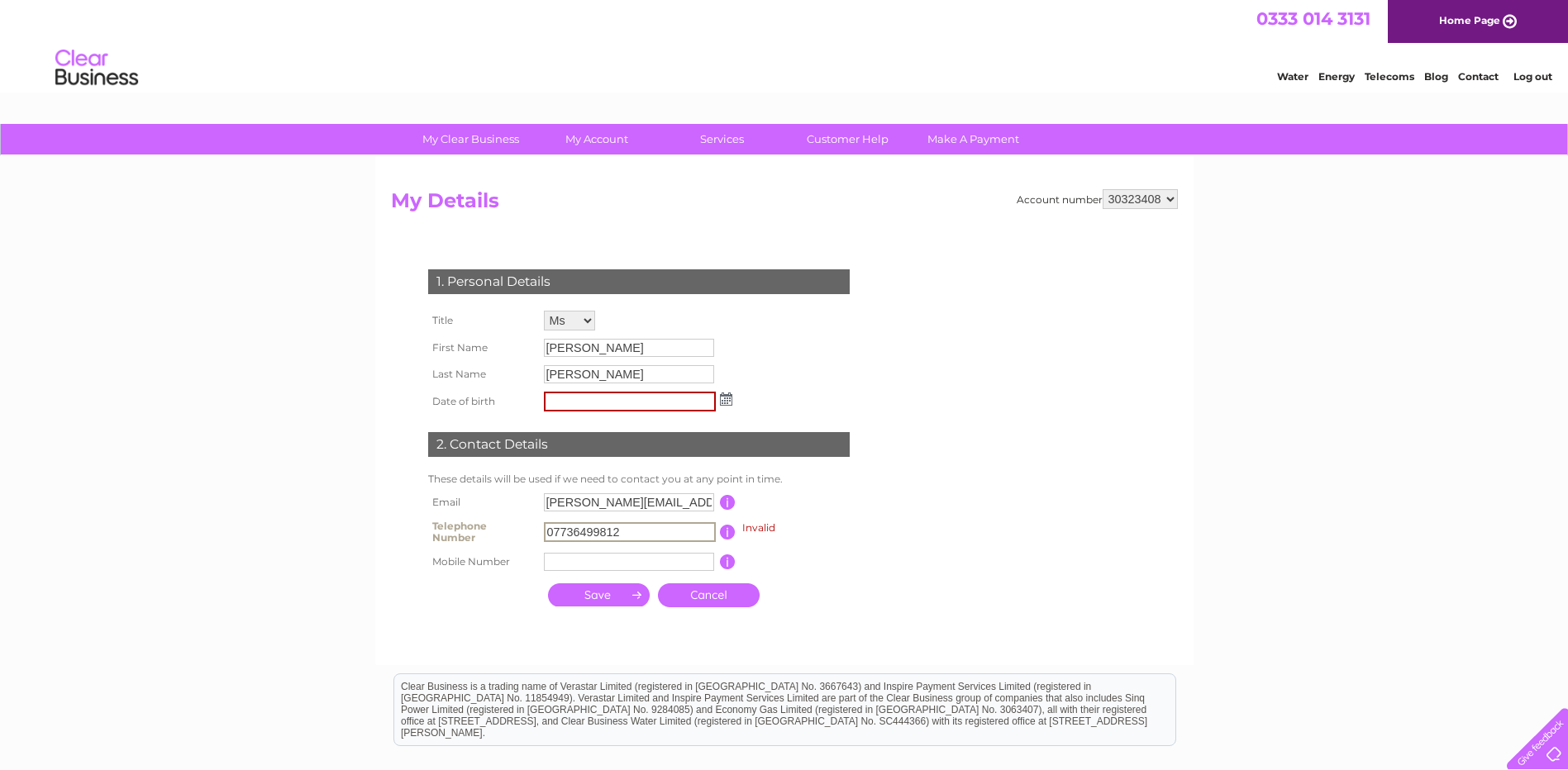
click at [725, 402] on img at bounding box center [726, 399] width 12 height 13
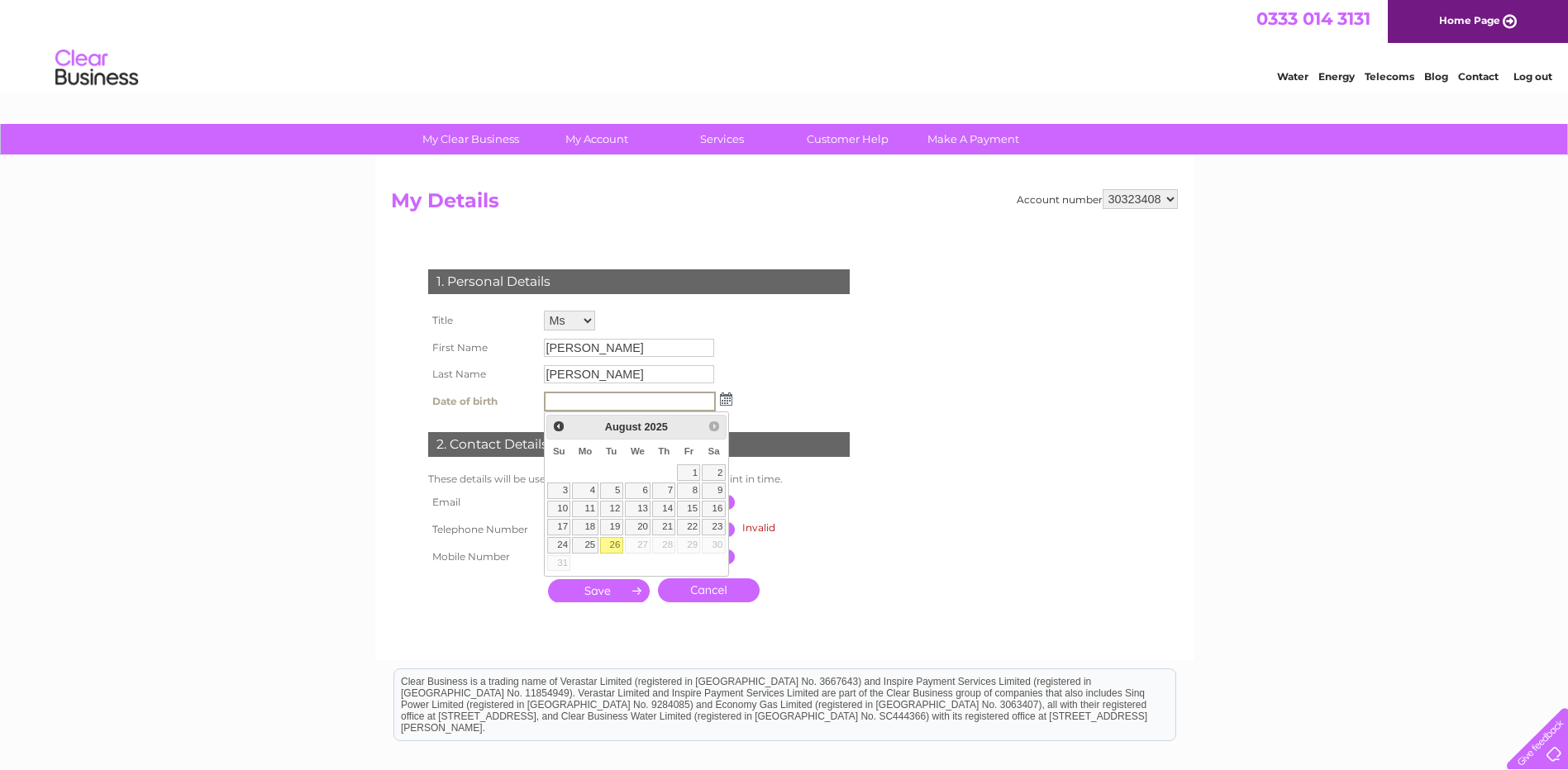
click at [795, 353] on div "1. Personal Details Title Mr Mrs Ms Miss Dr Rev Prof Other First Name Tabitha L…" at bounding box center [642, 432] width 503 height 358
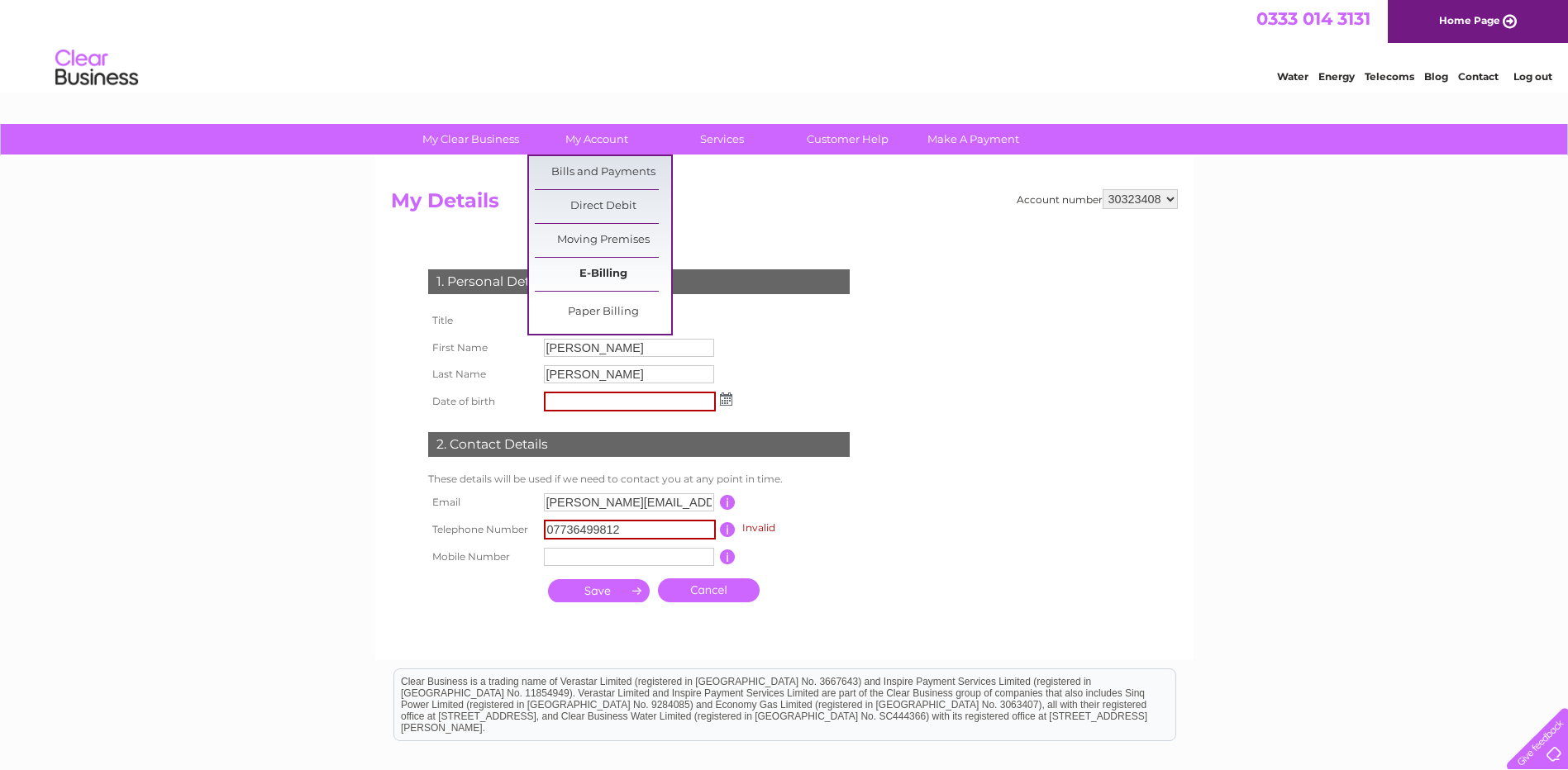
click at [597, 272] on link "E-Billing" at bounding box center [603, 275] width 137 height 33
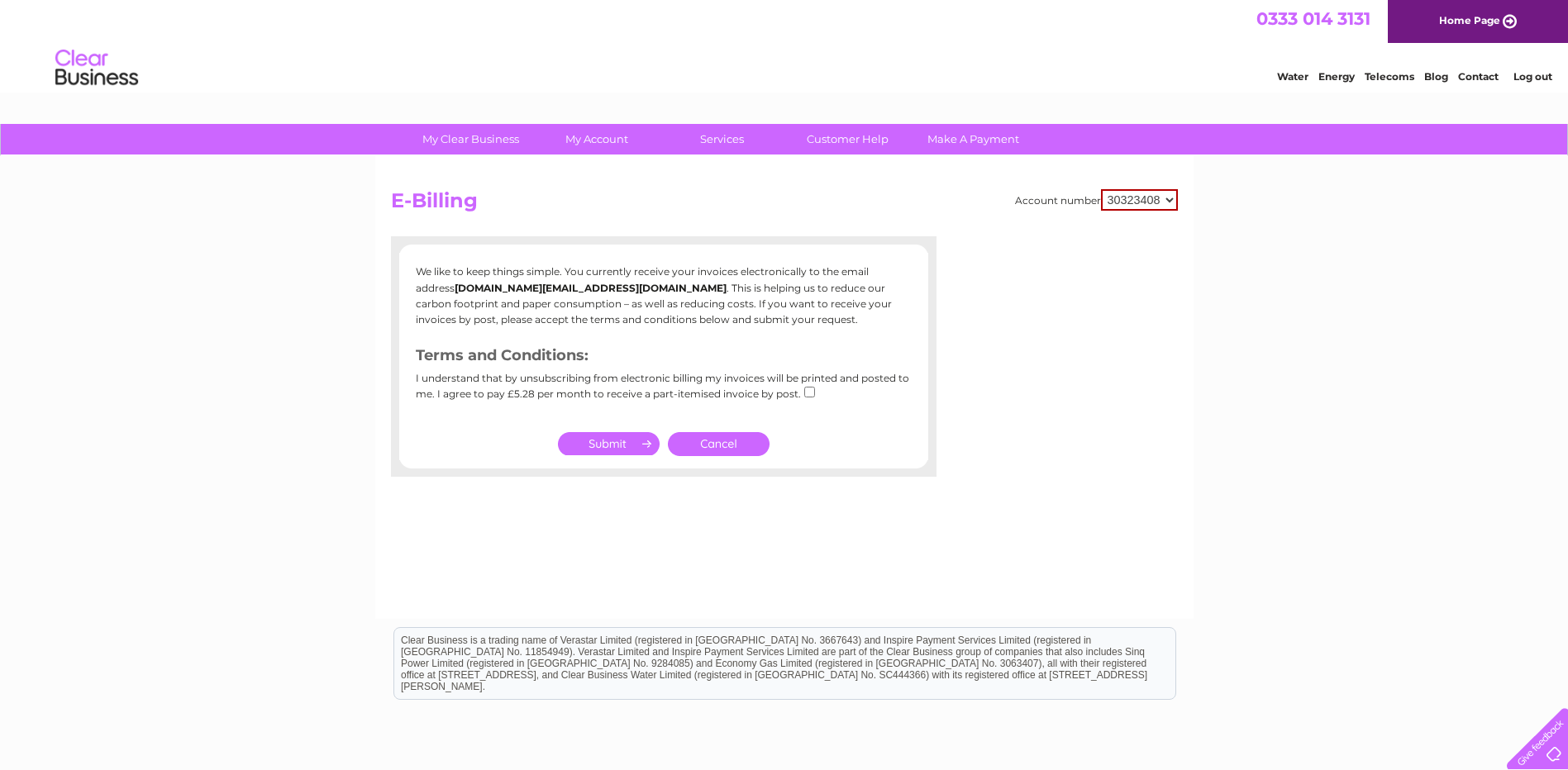
click at [809, 396] on input "checkbox" at bounding box center [810, 392] width 11 height 11
checkbox input "true"
click at [741, 450] on link "Cancel" at bounding box center [719, 444] width 101 height 24
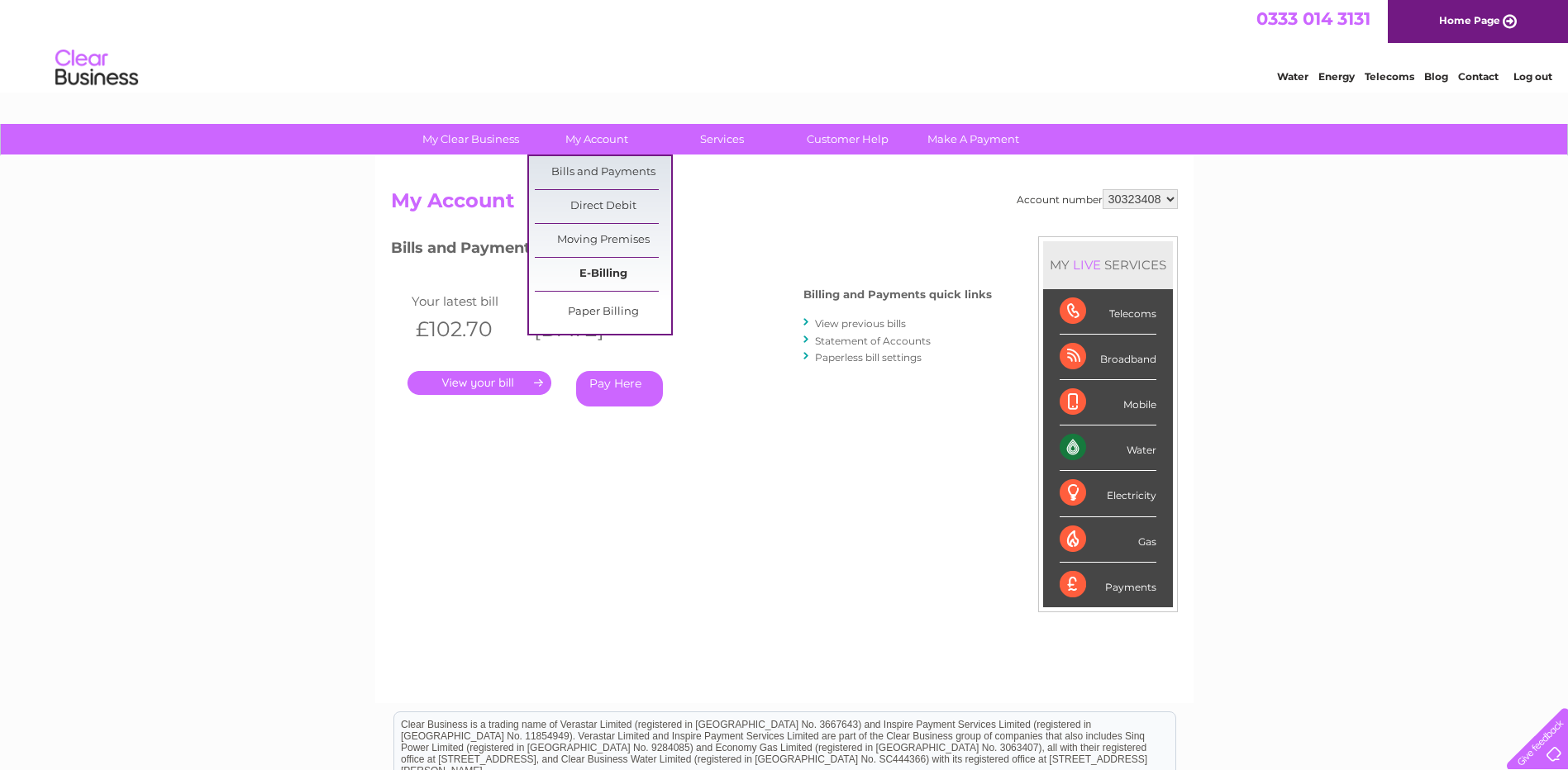
click at [582, 268] on link "E-Billing" at bounding box center [603, 275] width 137 height 33
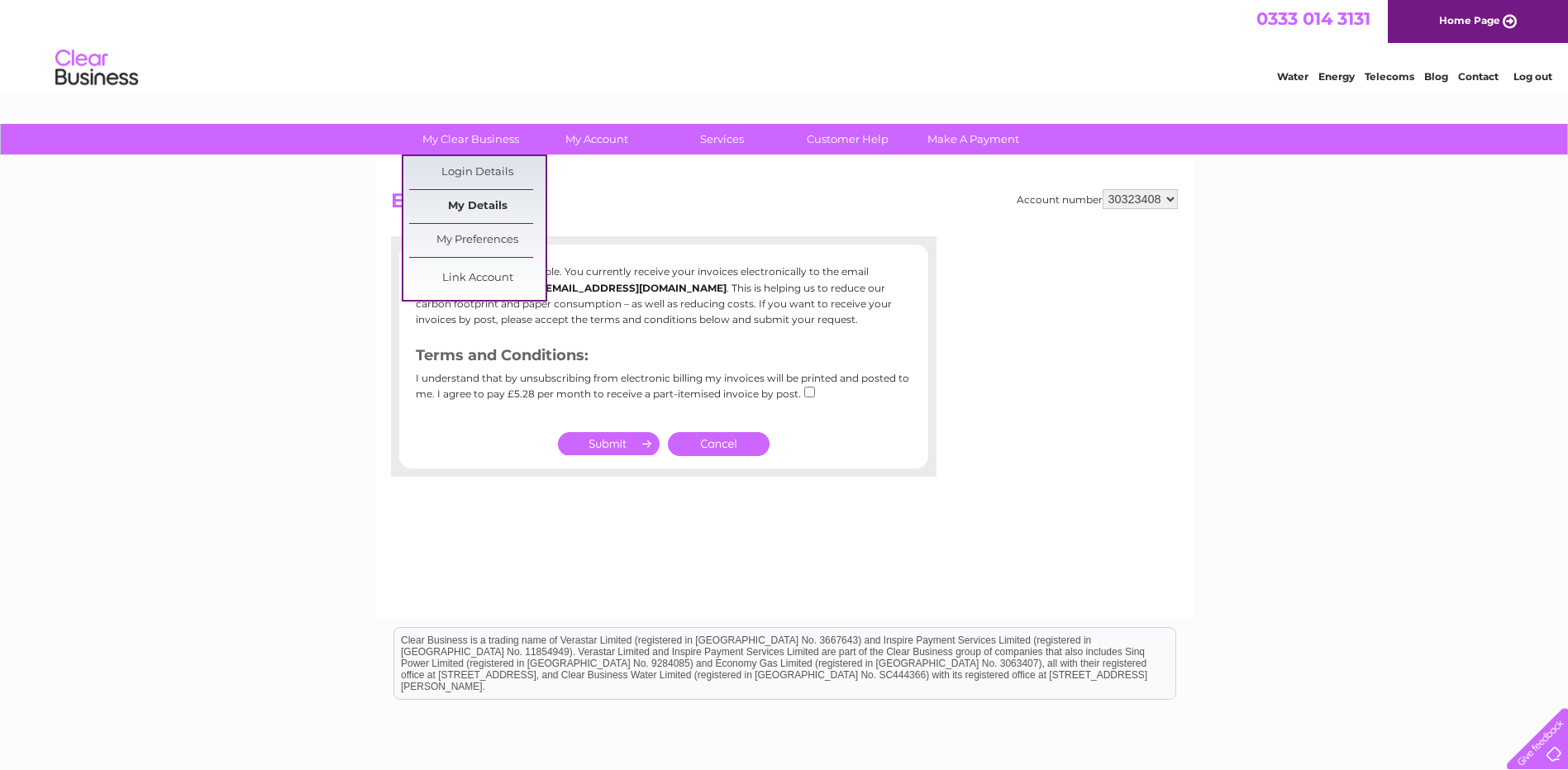
click at [471, 206] on link "My Details" at bounding box center [478, 207] width 137 height 33
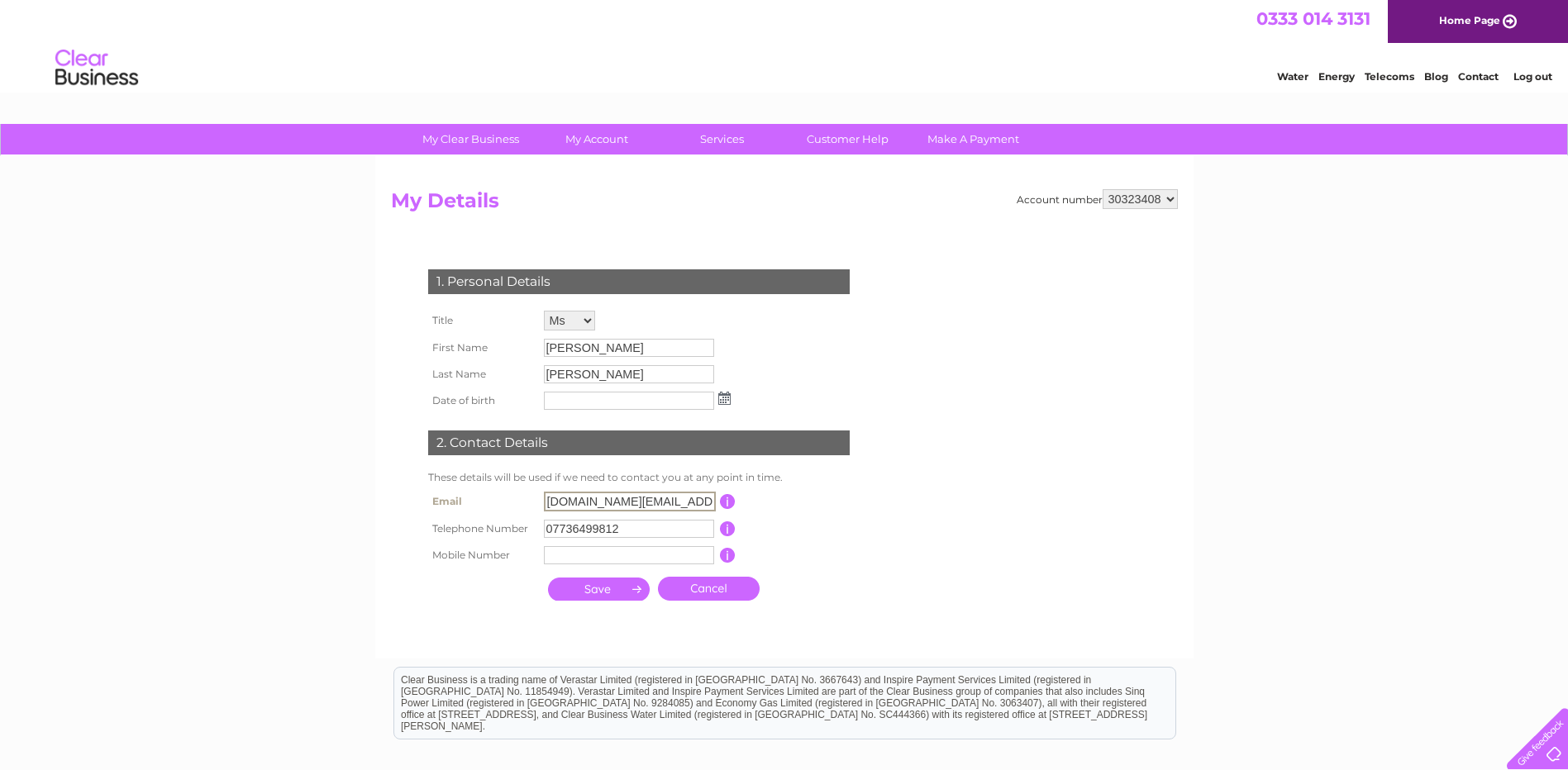
drag, startPoint x: 709, startPoint y: 500, endPoint x: 227, endPoint y: 458, distance: 483.8
click at [227, 458] on div "My Clear Business Login Details My Details My Preferences Link Account My Accou…" at bounding box center [784, 532] width 1568 height 817
click at [671, 498] on input "[DOMAIN_NAME][EMAIL_ADDRESS][DOMAIN_NAME]" at bounding box center [630, 502] width 172 height 20
click at [725, 500] on input "button" at bounding box center [728, 502] width 16 height 15
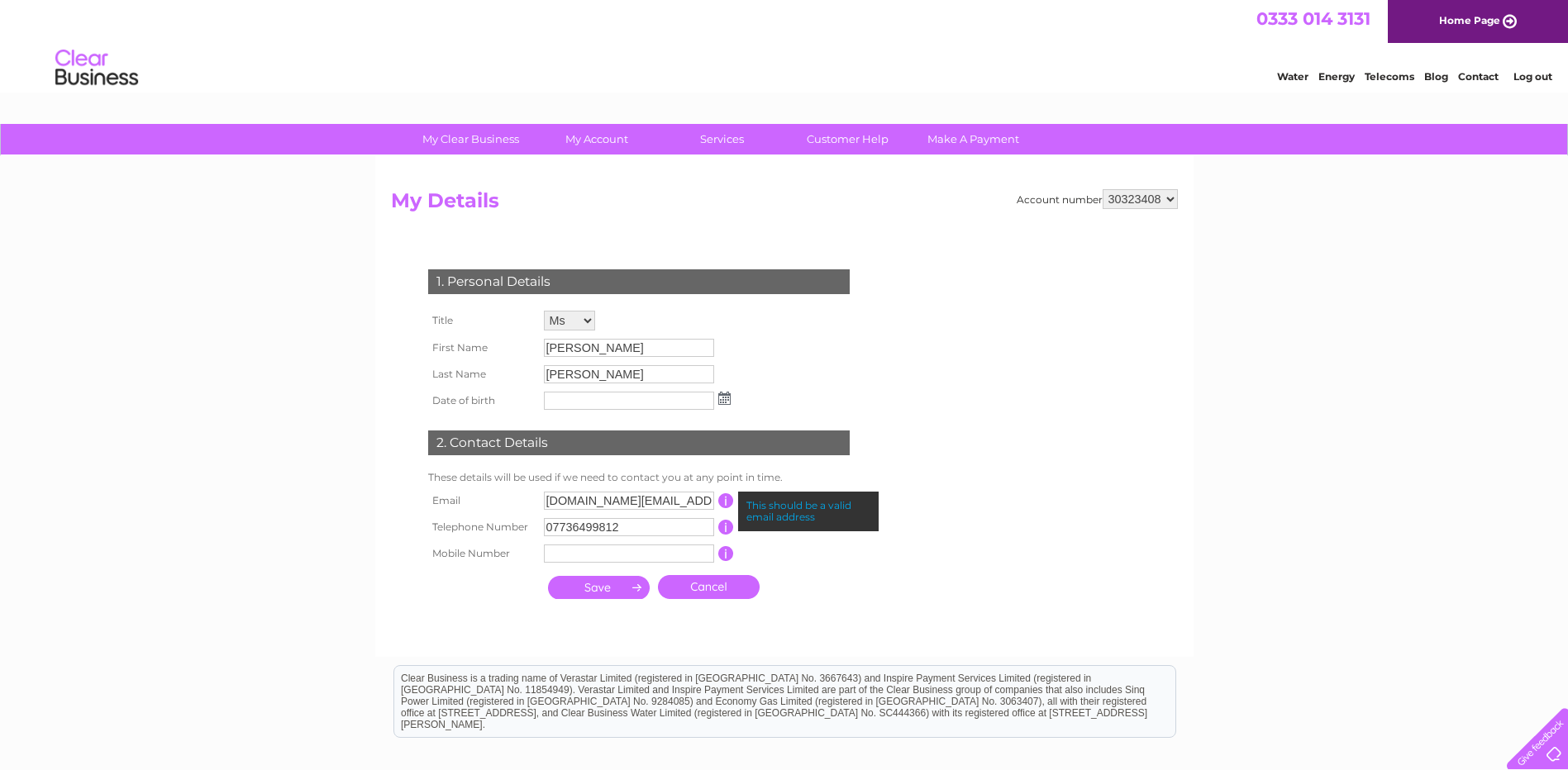
click at [625, 503] on input "[DOMAIN_NAME][EMAIL_ADDRESS][DOMAIN_NAME]" at bounding box center [629, 501] width 171 height 18
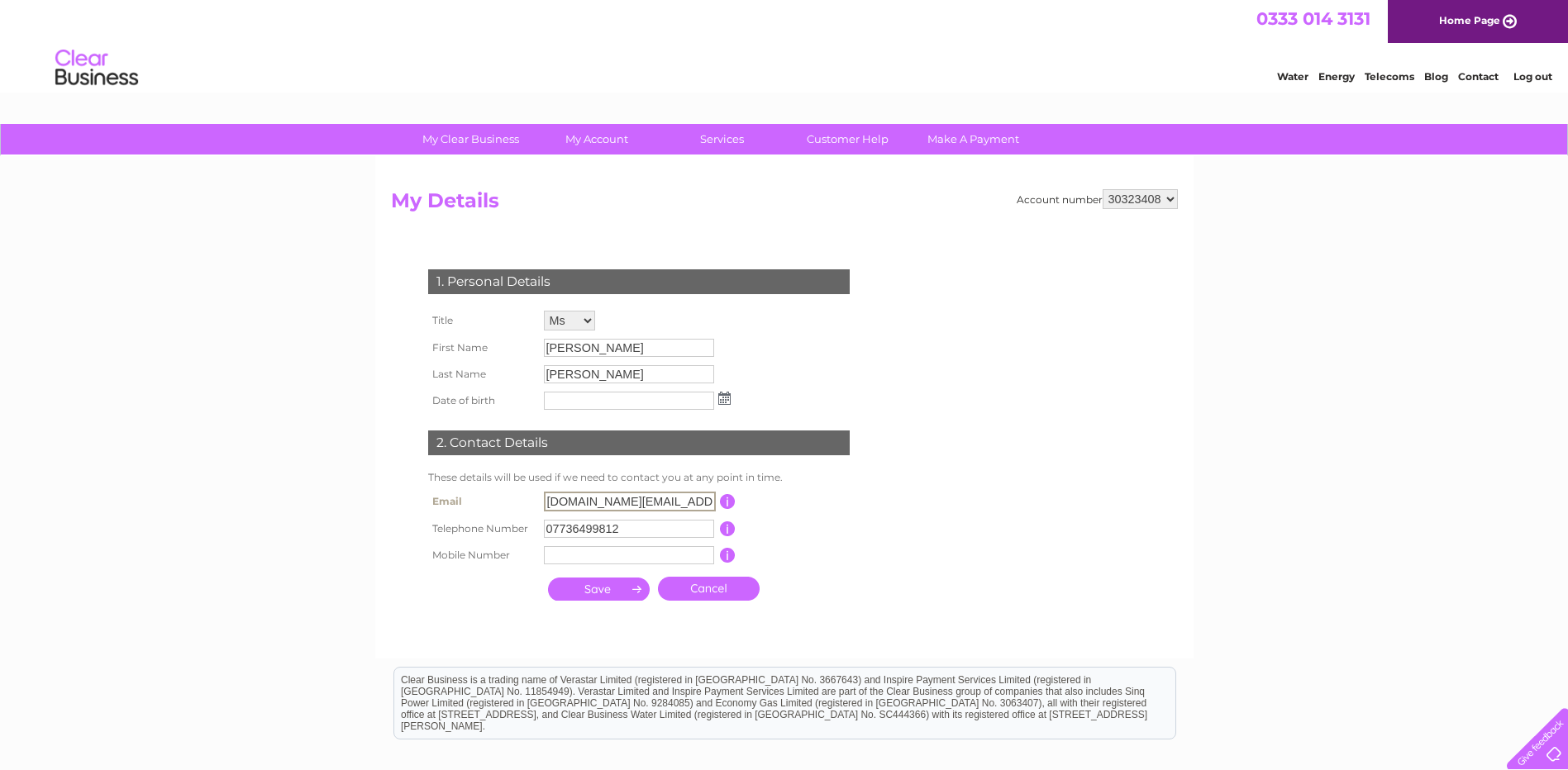
drag, startPoint x: 645, startPoint y: 502, endPoint x: 374, endPoint y: 515, distance: 271.3
click at [320, 469] on div "My Clear Business Login Details My Details My Preferences Link Account My Accou…" at bounding box center [784, 532] width 1568 height 817
type input "[PERSON_NAME][EMAIL_ADDRESS][PERSON_NAME][DOMAIN_NAME]"
click at [625, 588] on input "submit" at bounding box center [599, 587] width 101 height 23
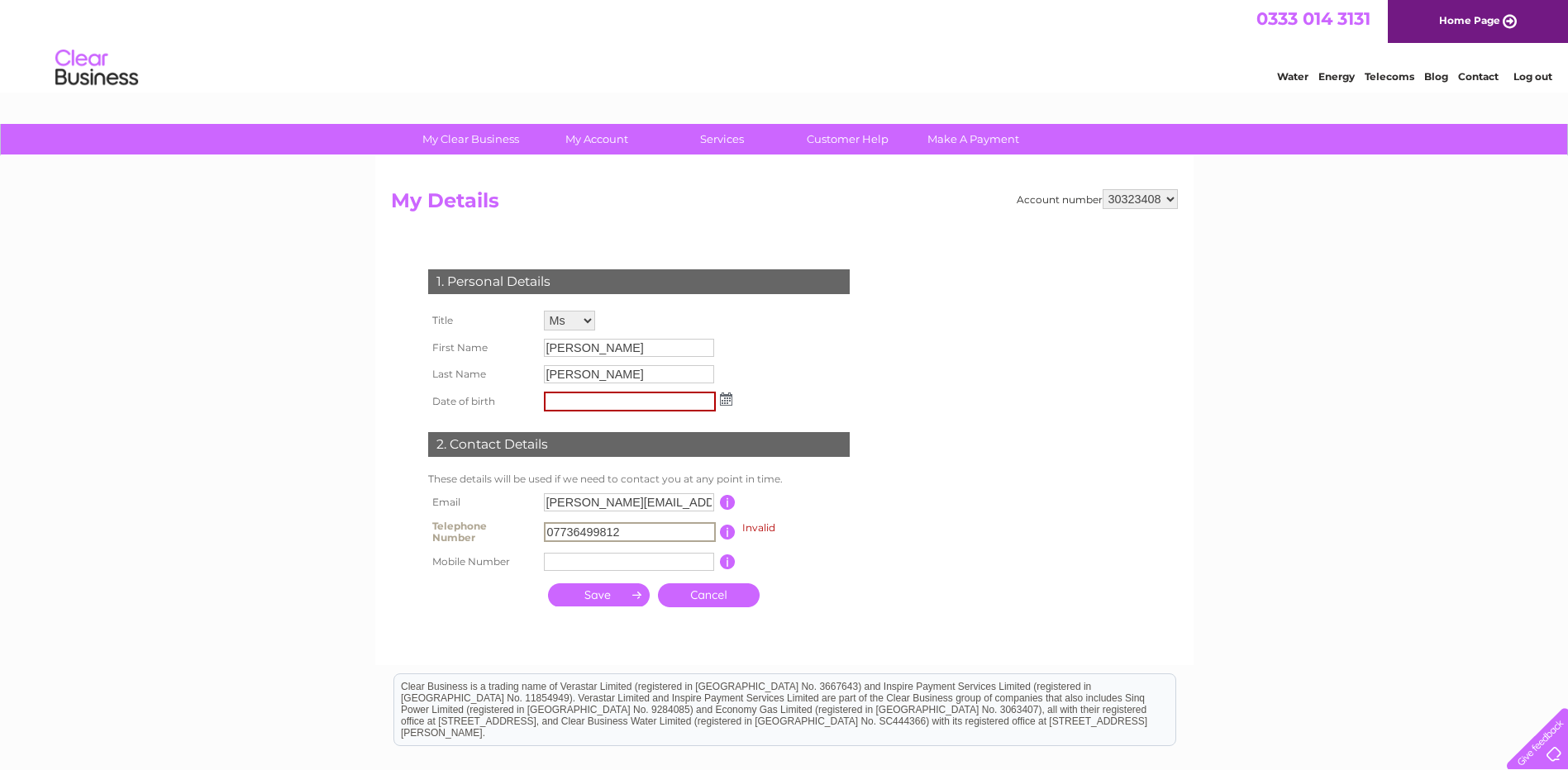
drag, startPoint x: 636, startPoint y: 536, endPoint x: 386, endPoint y: 514, distance: 251.0
click at [386, 514] on div "Account number 30323408 My Details 1. Personal Details Title Mr Mrs Ms Miss Dr …" at bounding box center [784, 410] width 818 height 509
drag, startPoint x: 649, startPoint y: 531, endPoint x: 372, endPoint y: 530, distance: 277.0
click at [358, 527] on div "My Clear Business Login Details My Details My Preferences Link Account My Accou…" at bounding box center [784, 536] width 1568 height 824
type input "07736499812"
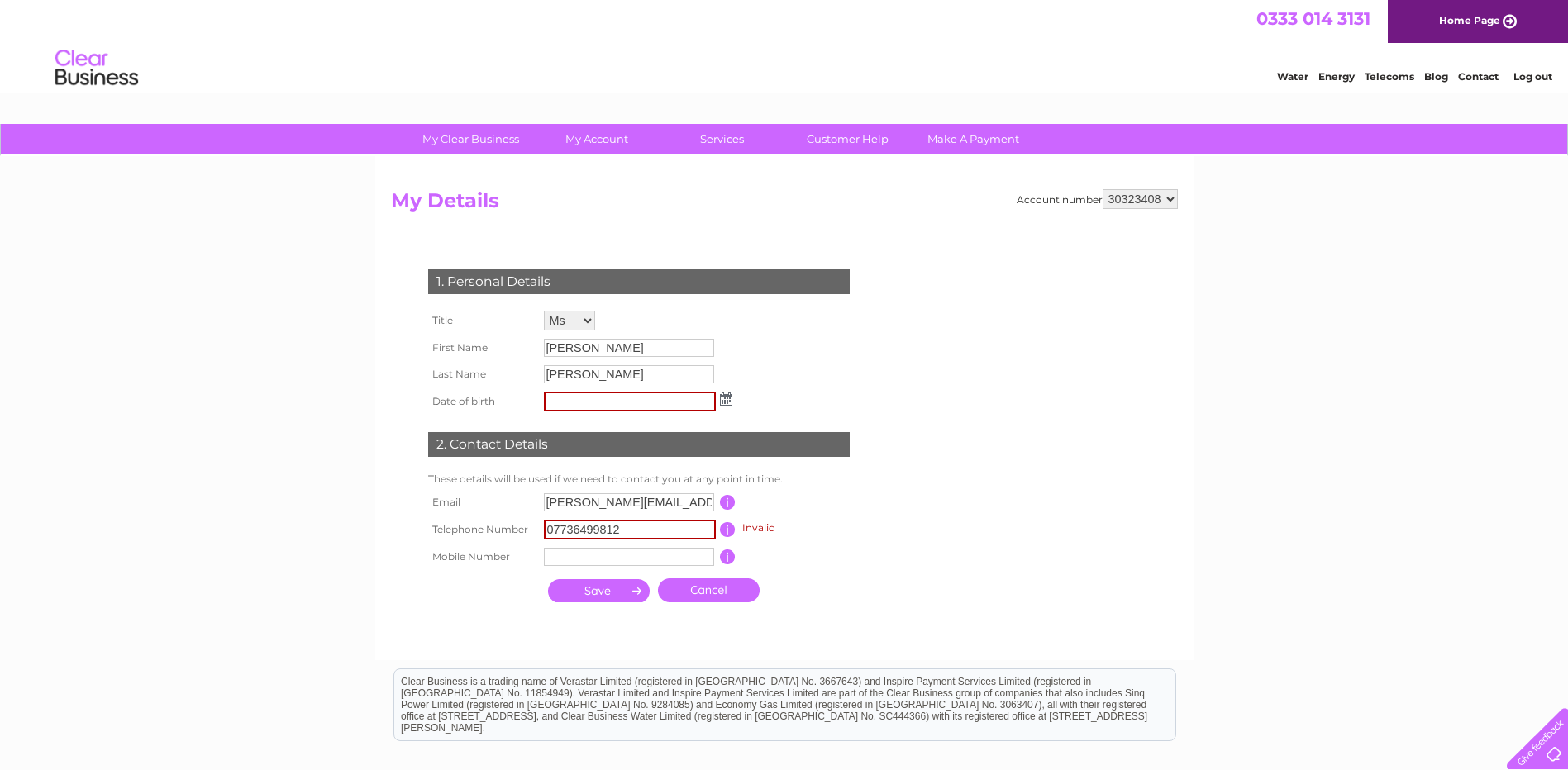
click at [731, 398] on img at bounding box center [726, 399] width 12 height 13
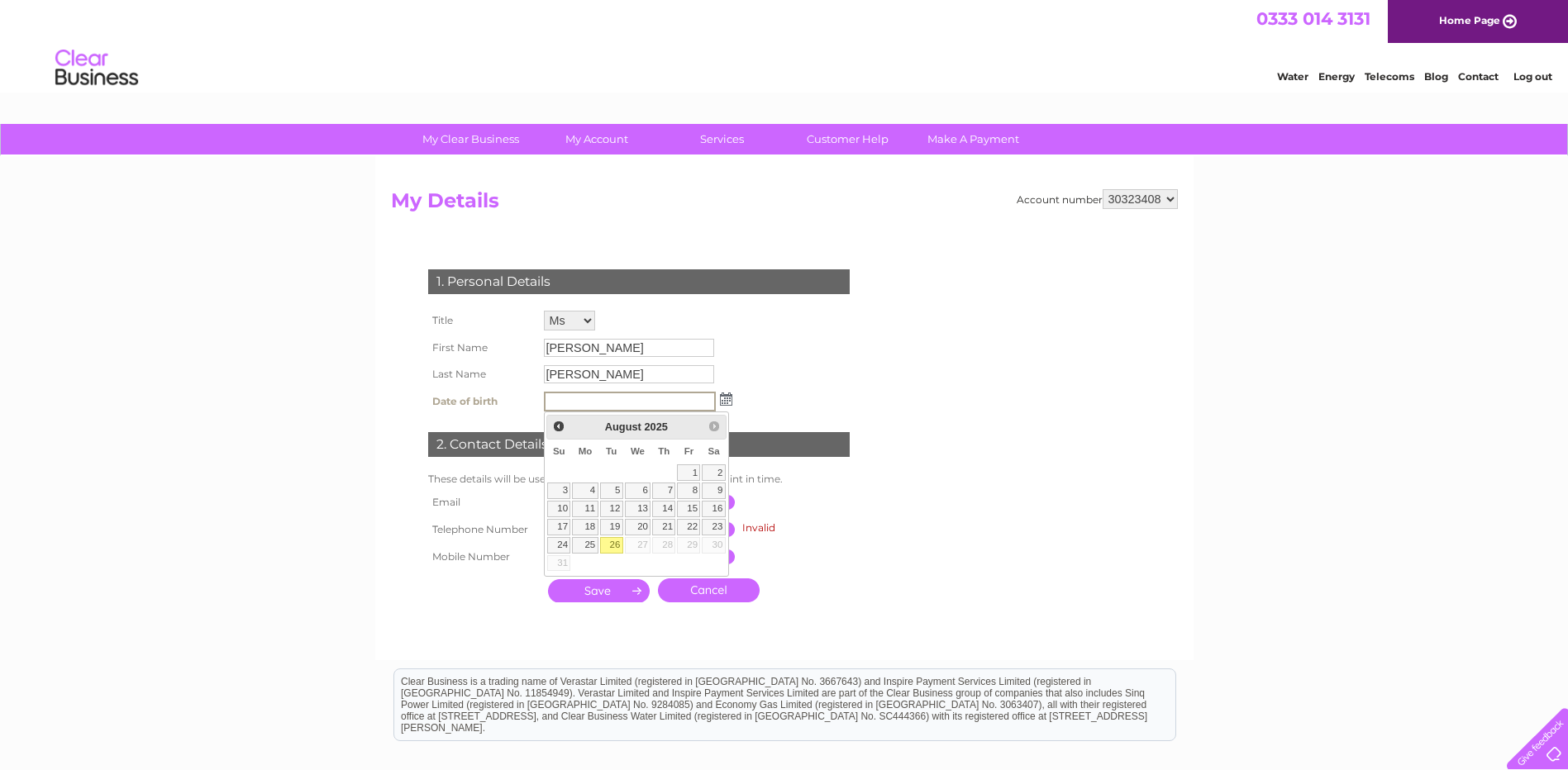
click at [601, 427] on div "August 2025" at bounding box center [636, 427] width 130 height 19
click at [663, 428] on span "2025" at bounding box center [655, 426] width 23 height 12
click at [576, 406] on input "text" at bounding box center [630, 402] width 172 height 20
type input "11/02/1984"
click at [707, 498] on link "11" at bounding box center [713, 491] width 23 height 17
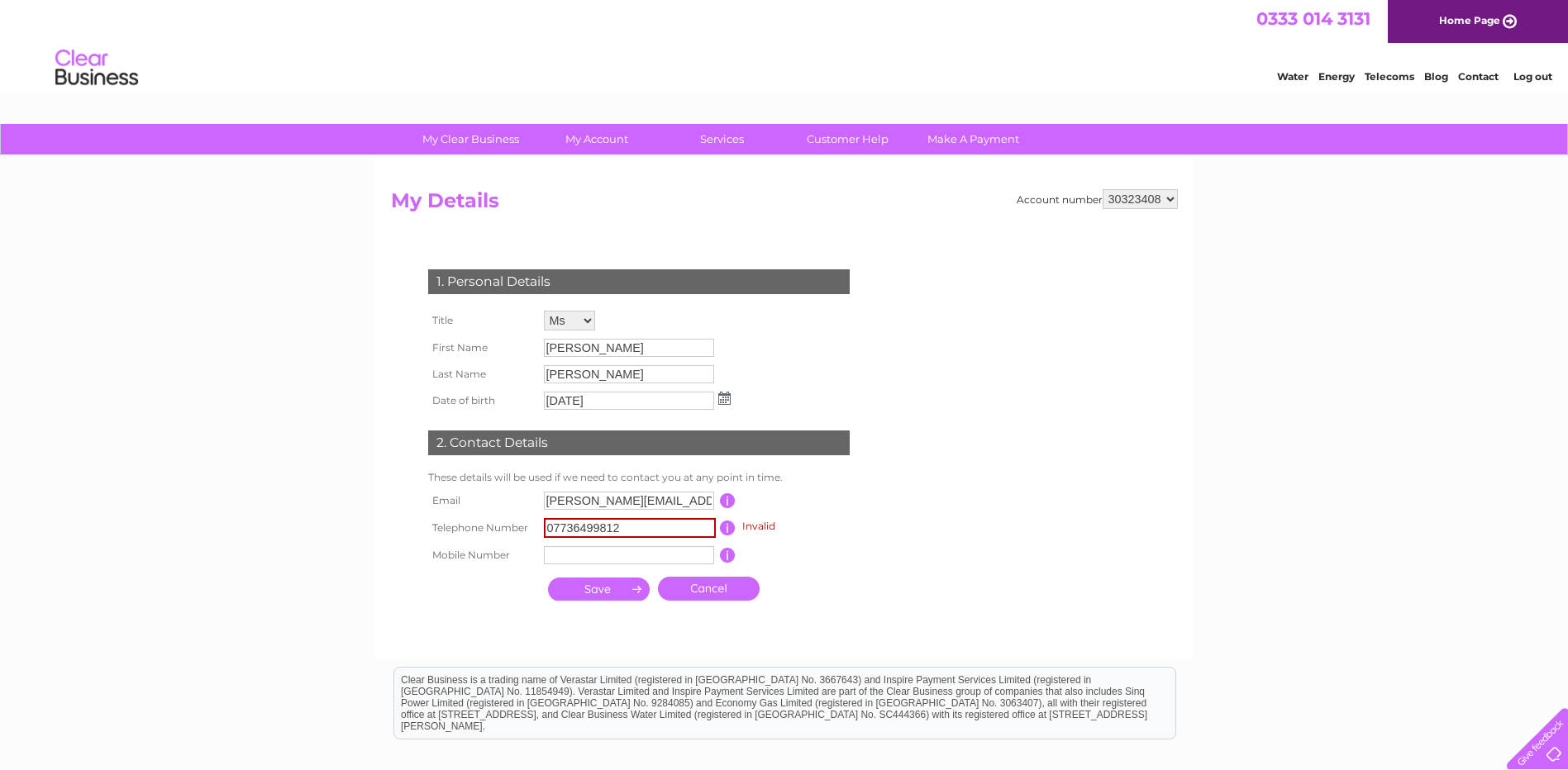
click at [773, 493] on td "This should be a valid email address" at bounding box center [802, 501] width 132 height 27
click at [618, 589] on input "submit" at bounding box center [599, 588] width 101 height 23
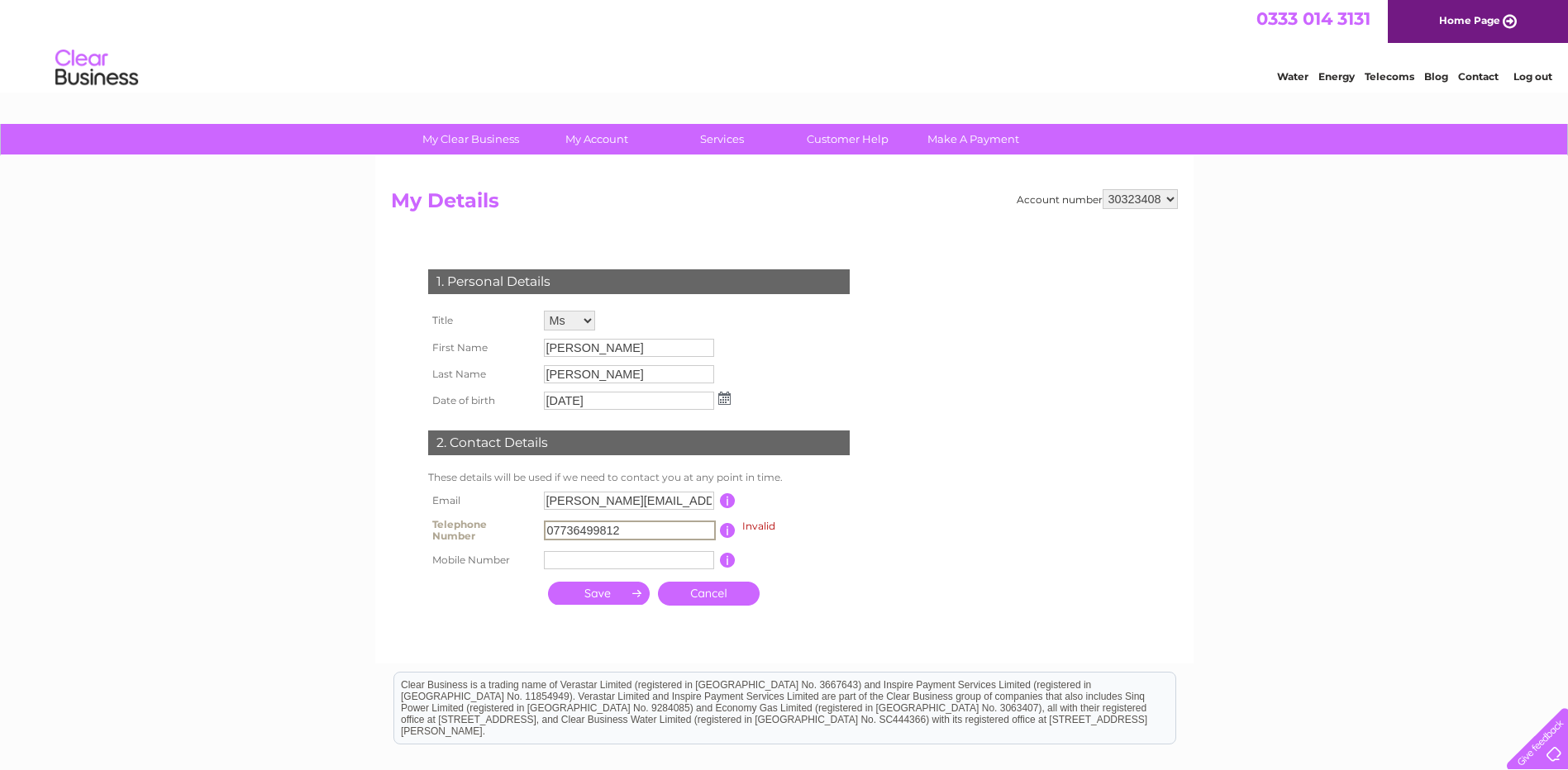
click at [609, 596] on input "submit" at bounding box center [599, 593] width 101 height 23
drag, startPoint x: 632, startPoint y: 535, endPoint x: 443, endPoint y: 527, distance: 189.2
click at [436, 525] on tr "Telephone Number 07736499812 Invalid This should be a valid landline telephone …" at bounding box center [646, 530] width 444 height 33
drag, startPoint x: 617, startPoint y: 553, endPoint x: 609, endPoint y: 568, distance: 17.0
click at [612, 563] on input "text" at bounding box center [629, 561] width 171 height 18
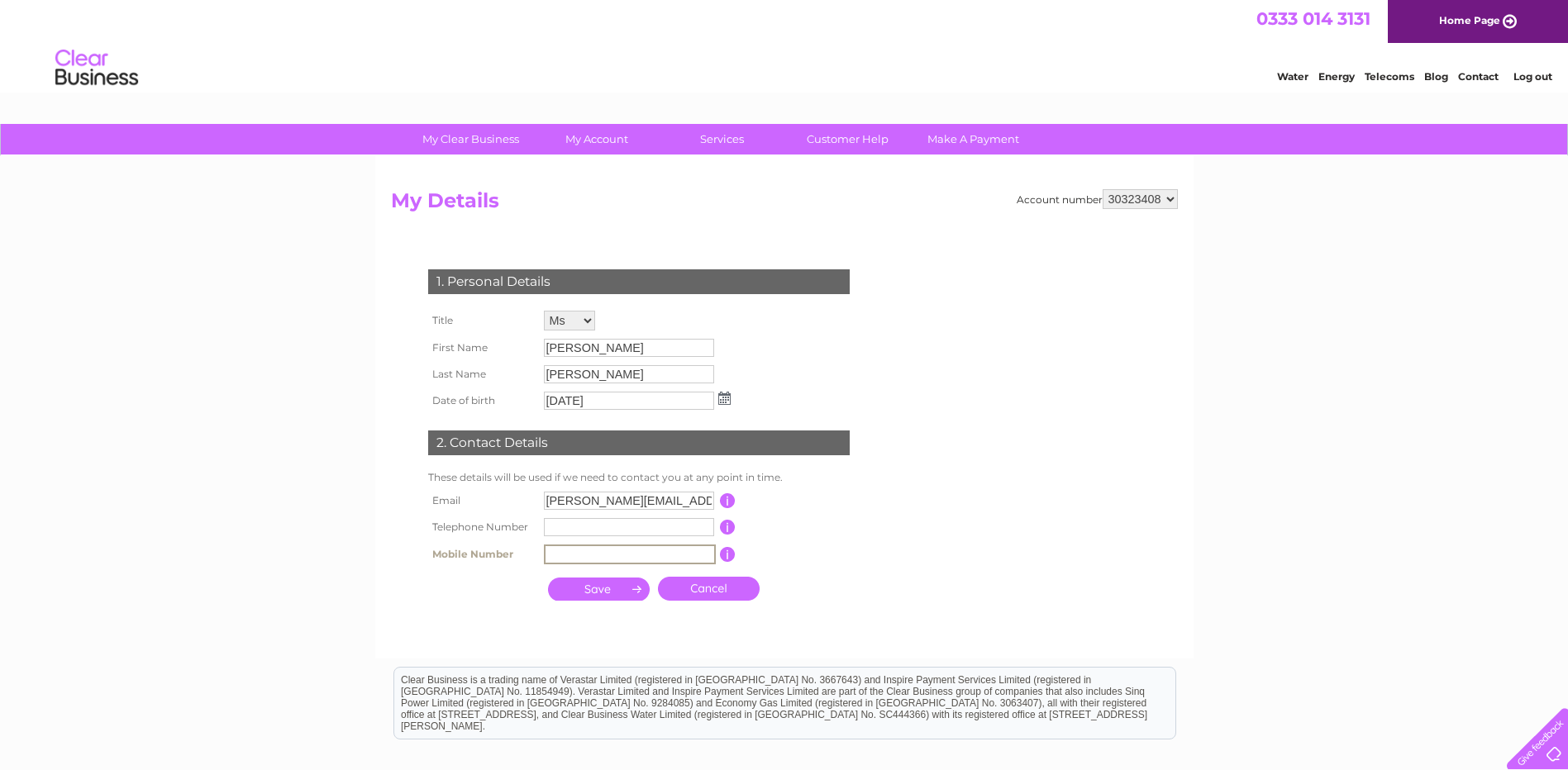
paste input "0"
click at [602, 559] on input "text" at bounding box center [630, 555] width 172 height 20
type input "07736499812"
click at [622, 579] on input "submit" at bounding box center [599, 587] width 101 height 23
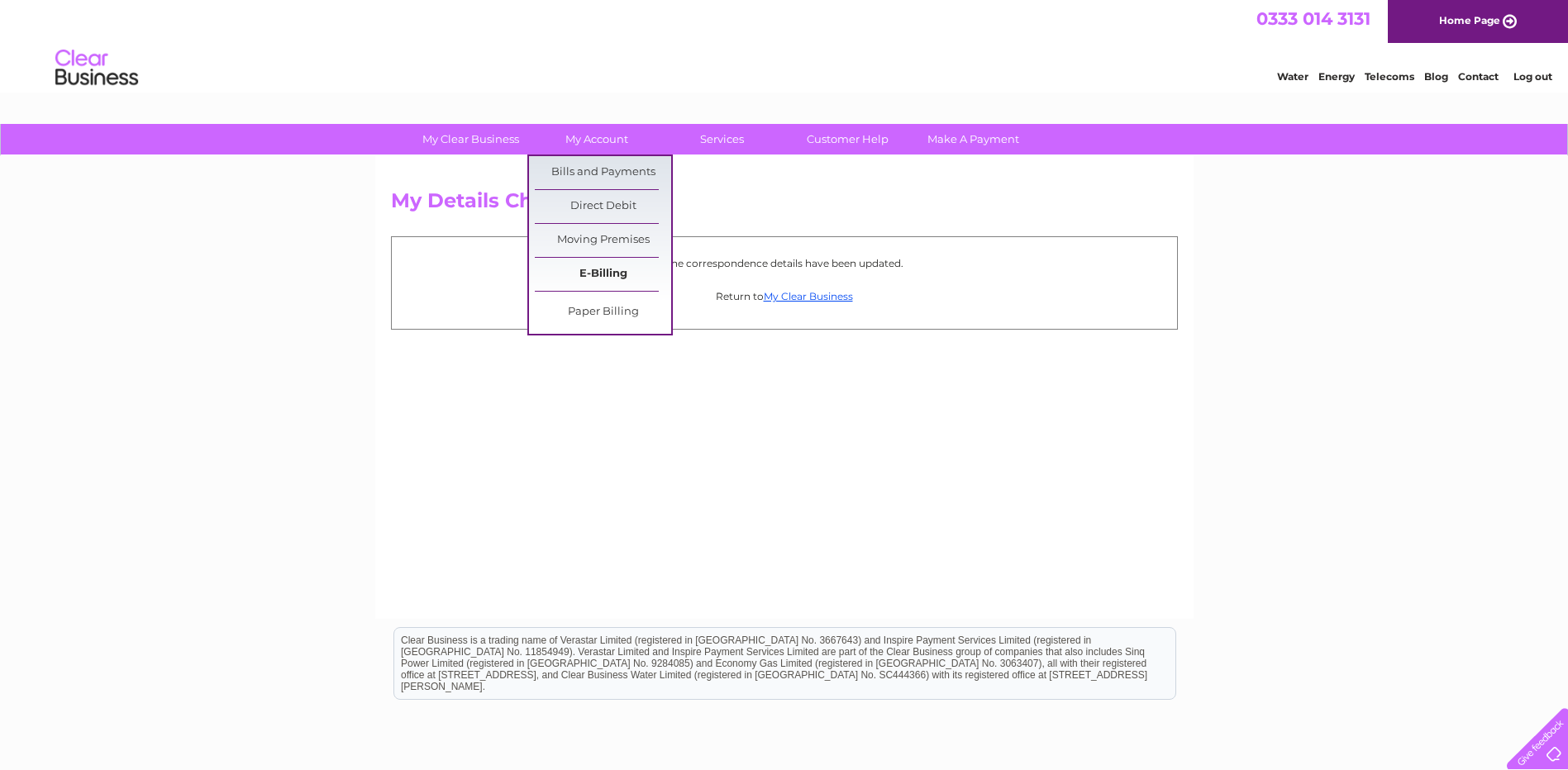
click at [577, 281] on link "E-Billing" at bounding box center [603, 275] width 137 height 33
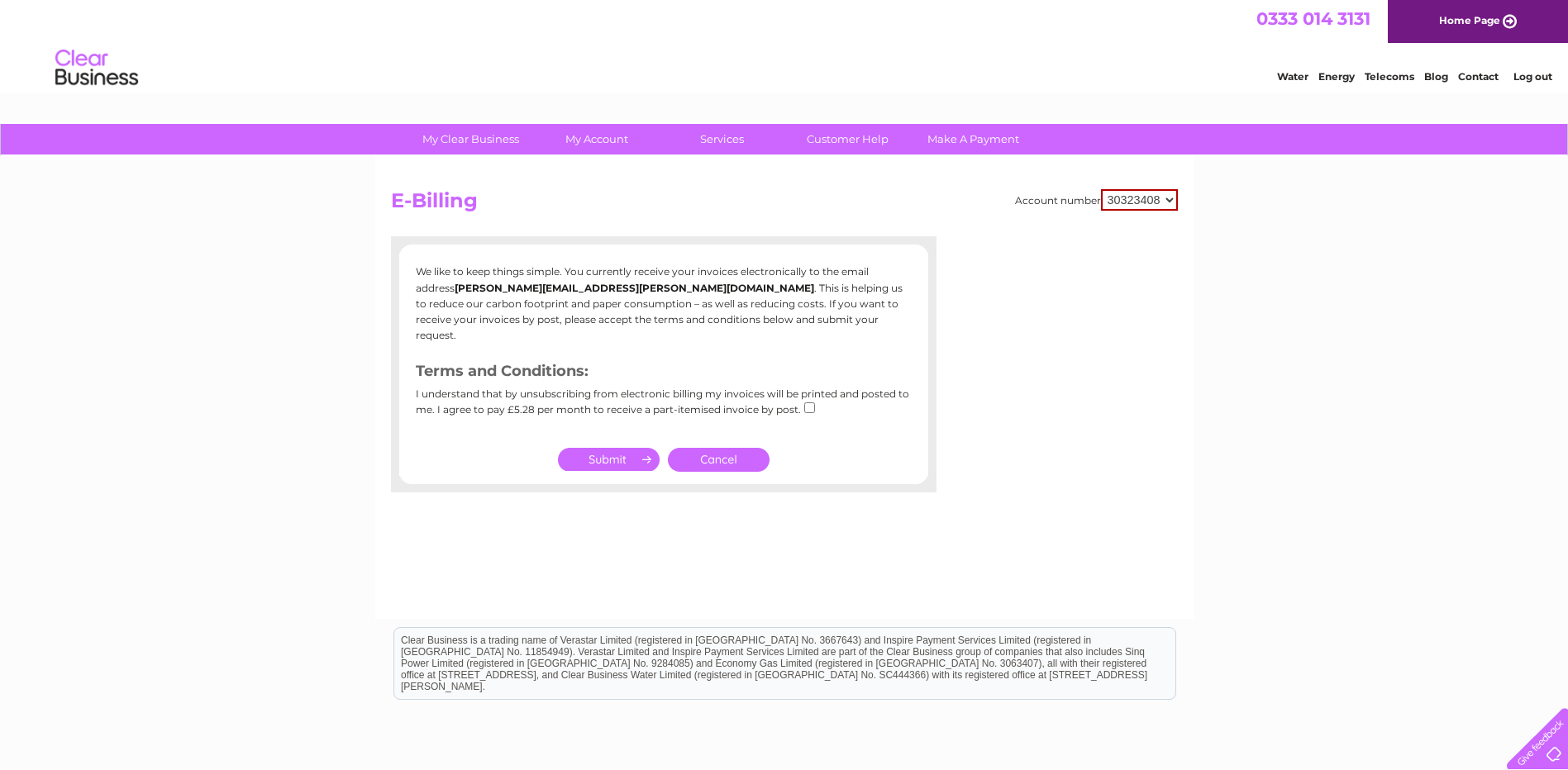
click at [804, 402] on input "checkbox" at bounding box center [810, 408] width 11 height 11
click at [783, 531] on div "Account number 30323408 E-Billing We like to keep things simple. You currently …" at bounding box center [784, 387] width 818 height 463
click at [808, 402] on input "checkbox" at bounding box center [810, 408] width 11 height 11
checkbox input "false"
click at [625, 448] on input "submit" at bounding box center [609, 459] width 101 height 23
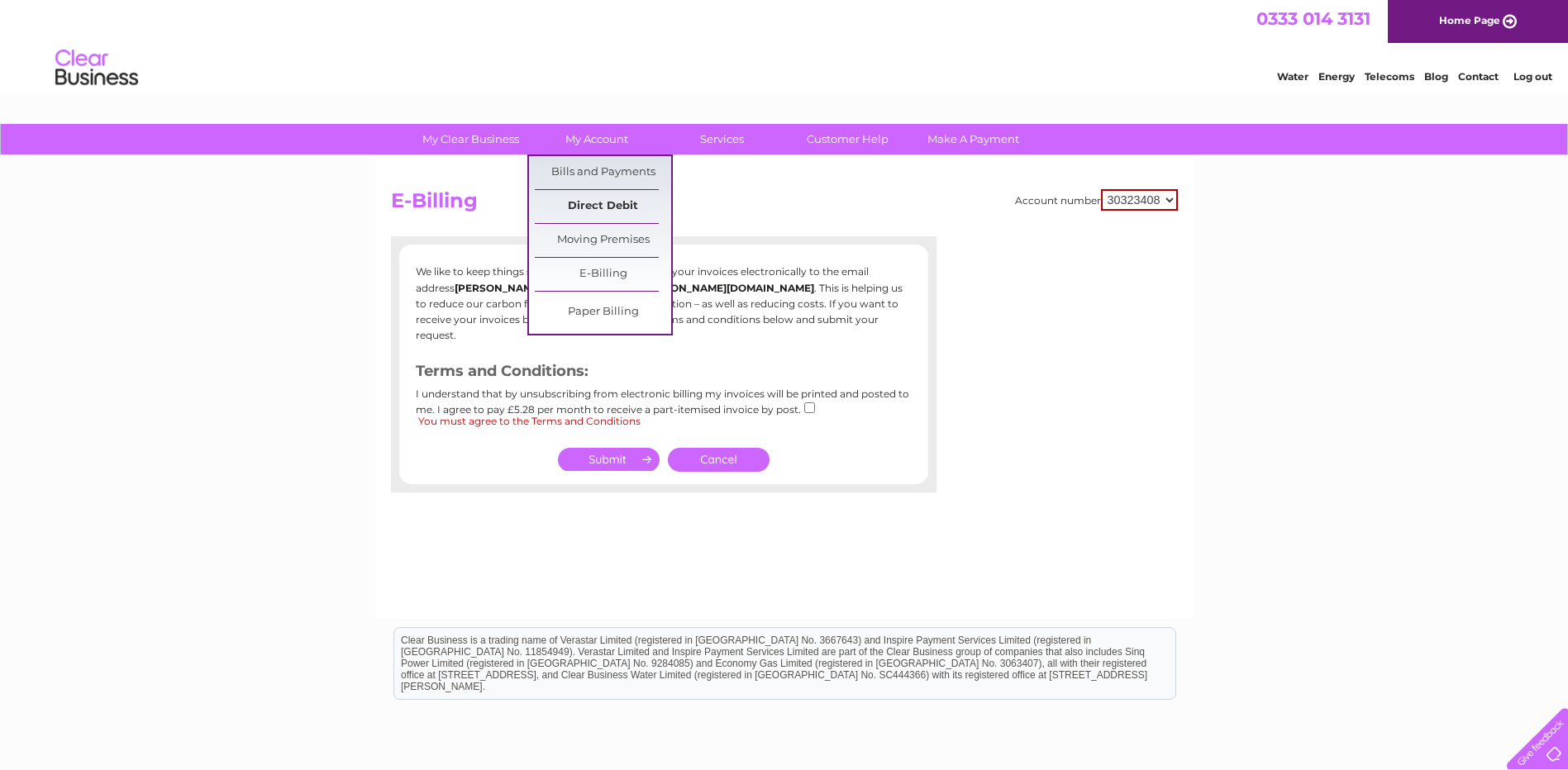
click at [635, 210] on link "Direct Debit" at bounding box center [603, 207] width 137 height 33
